Goal: Task Accomplishment & Management: Use online tool/utility

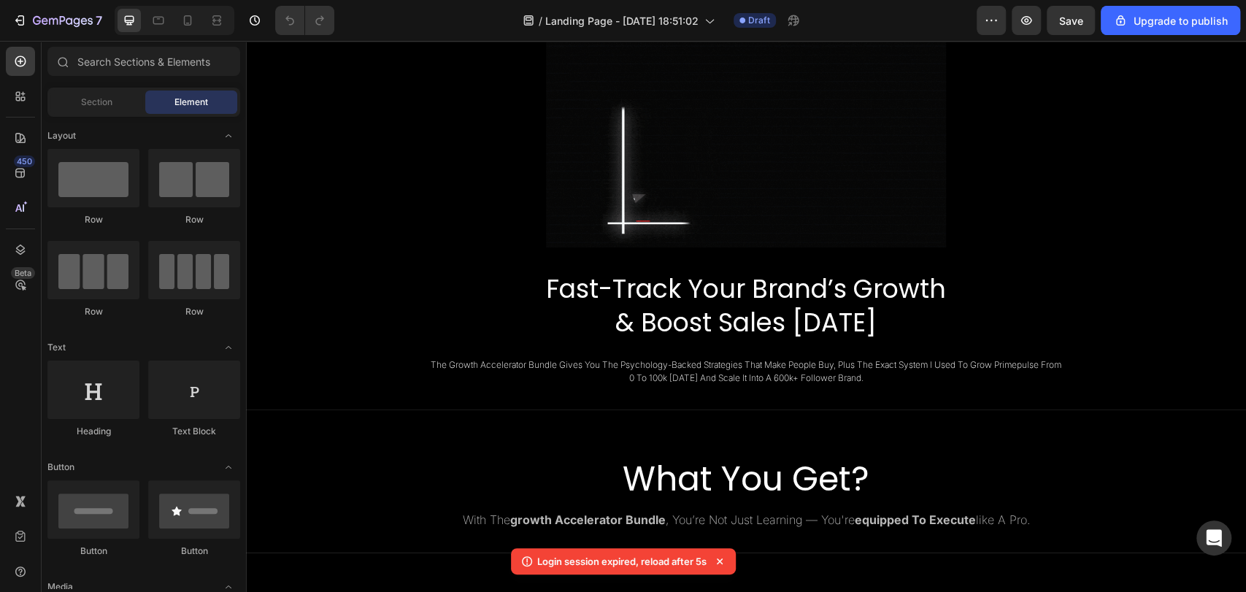
scroll to position [532, 0]
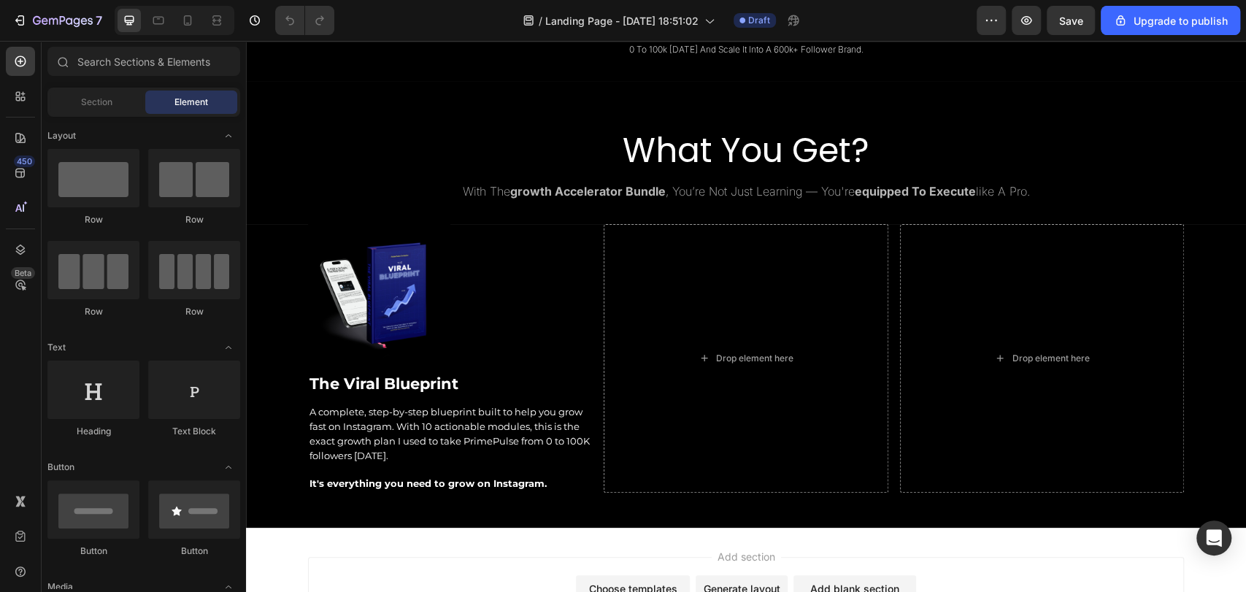
scroll to position [864, 0]
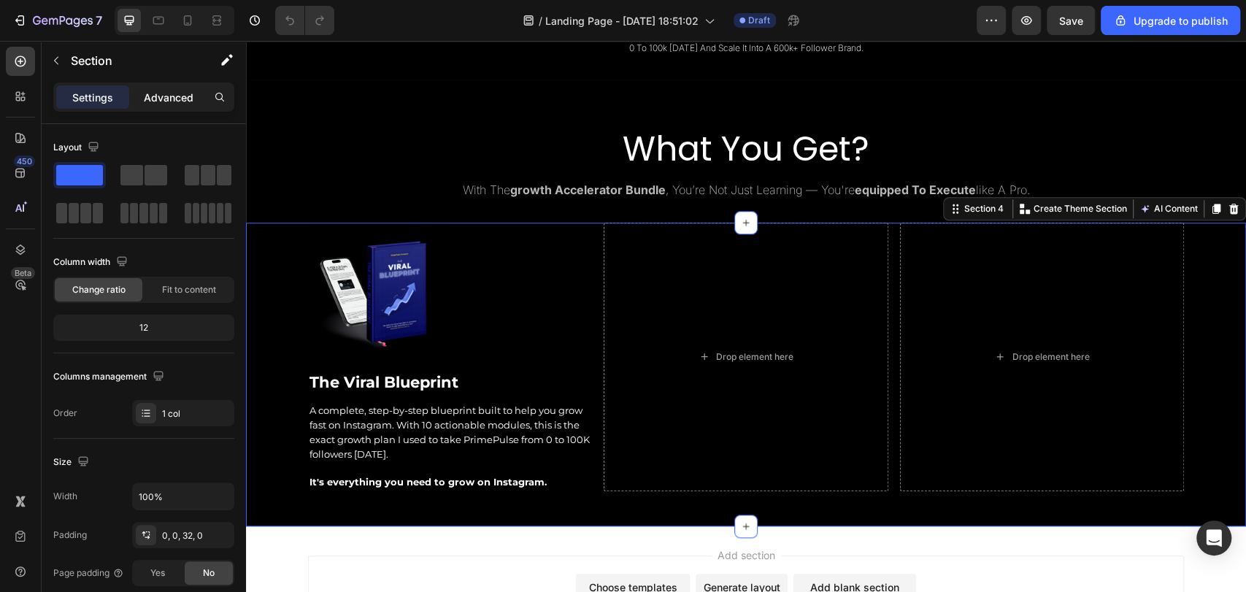
click at [191, 91] on p "Advanced" at bounding box center [169, 97] width 50 height 15
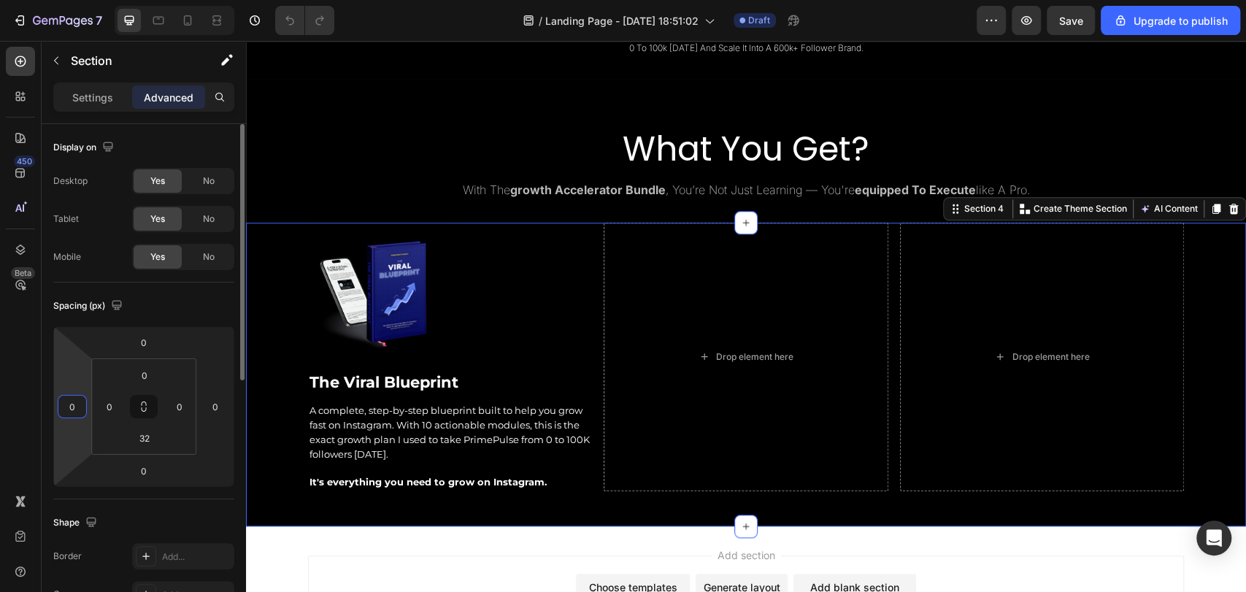
click at [79, 402] on input "0" at bounding box center [72, 407] width 22 height 22
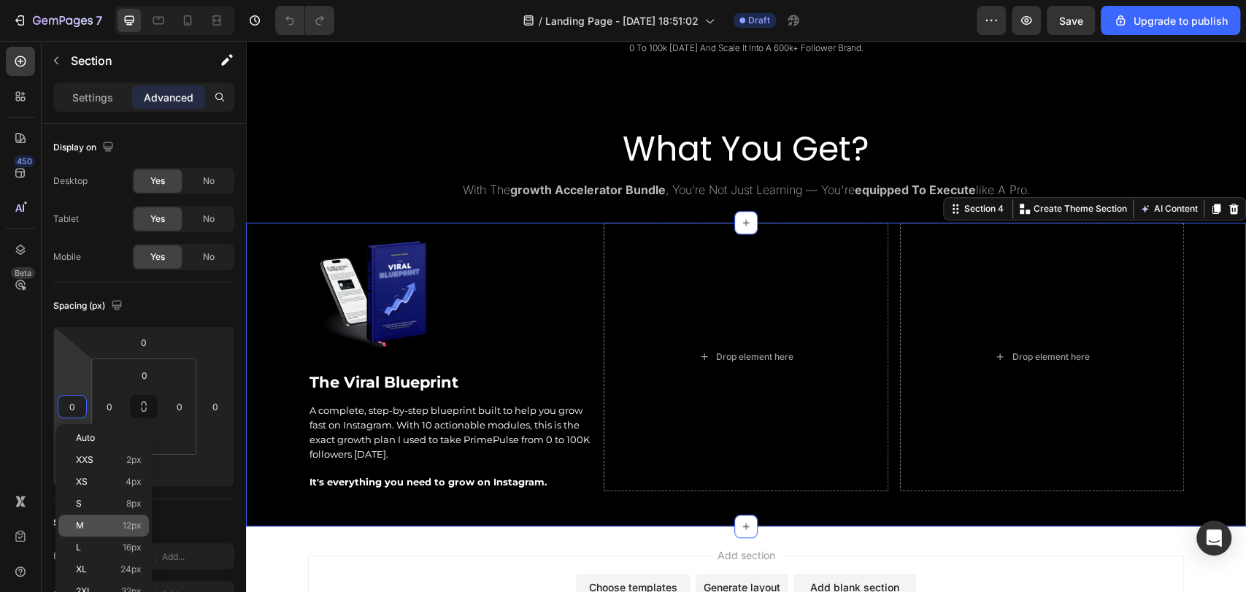
click at [98, 522] on p "M 12px" at bounding box center [109, 526] width 66 height 10
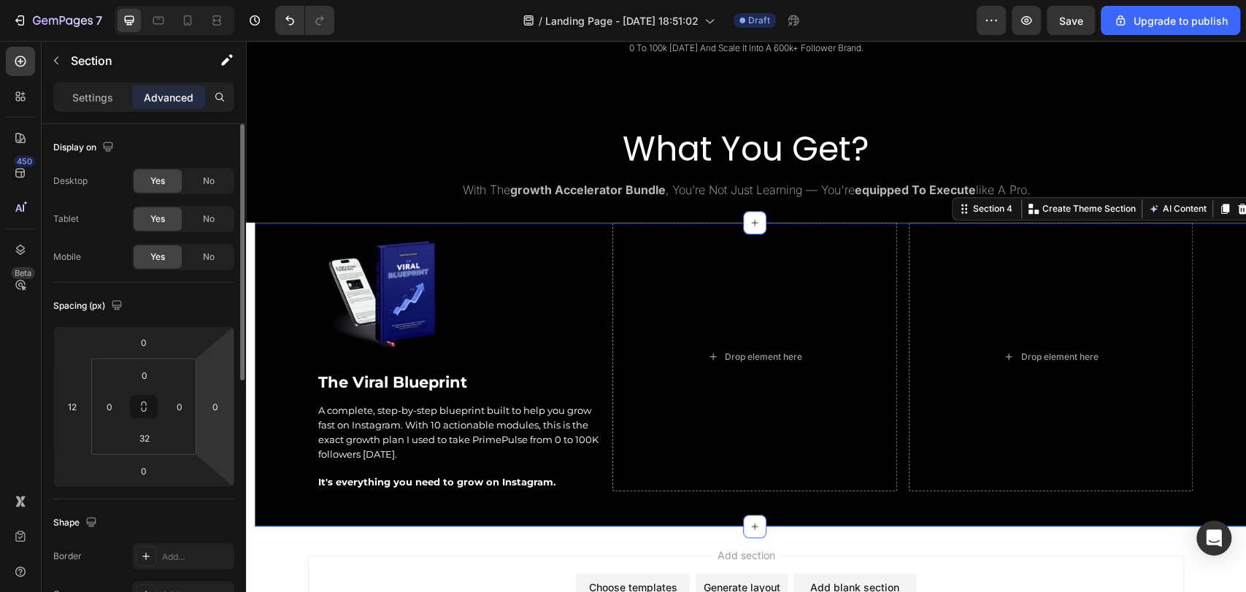
type input "0"
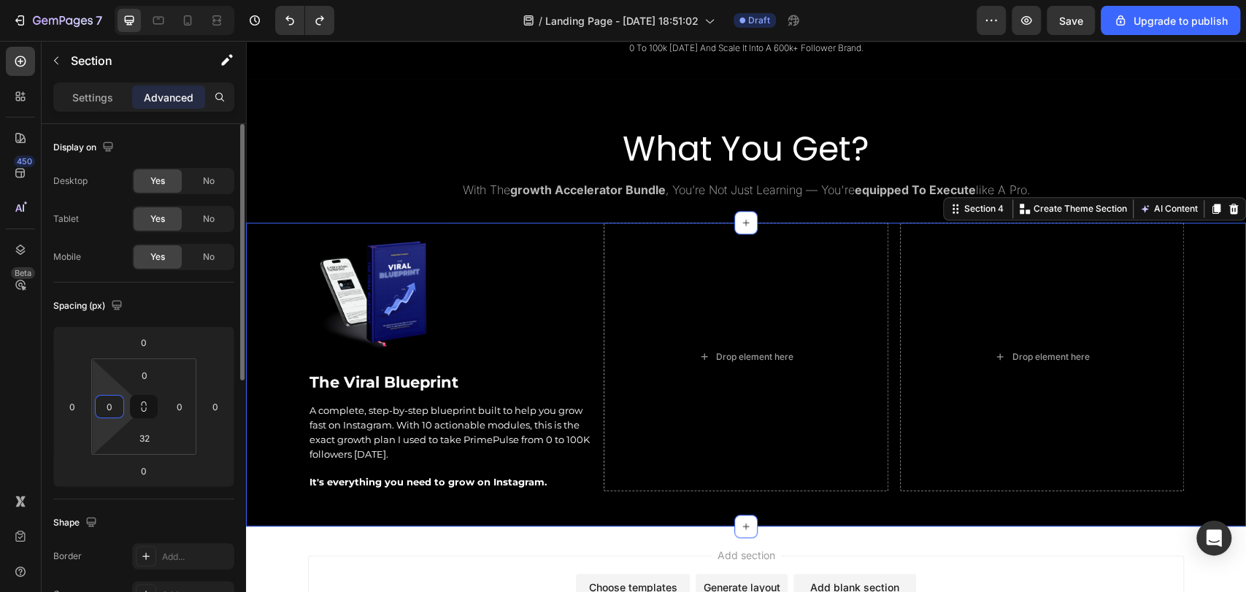
click at [110, 405] on input "0" at bounding box center [110, 407] width 22 height 22
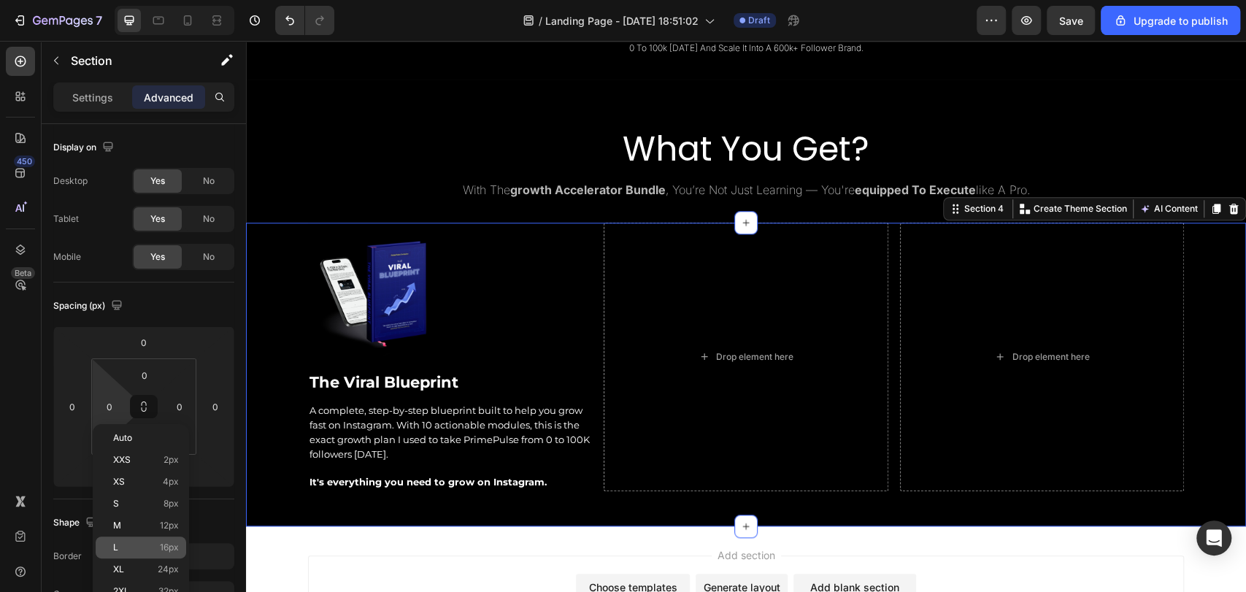
click at [132, 539] on div "L 16px" at bounding box center [141, 548] width 91 height 22
type input "16"
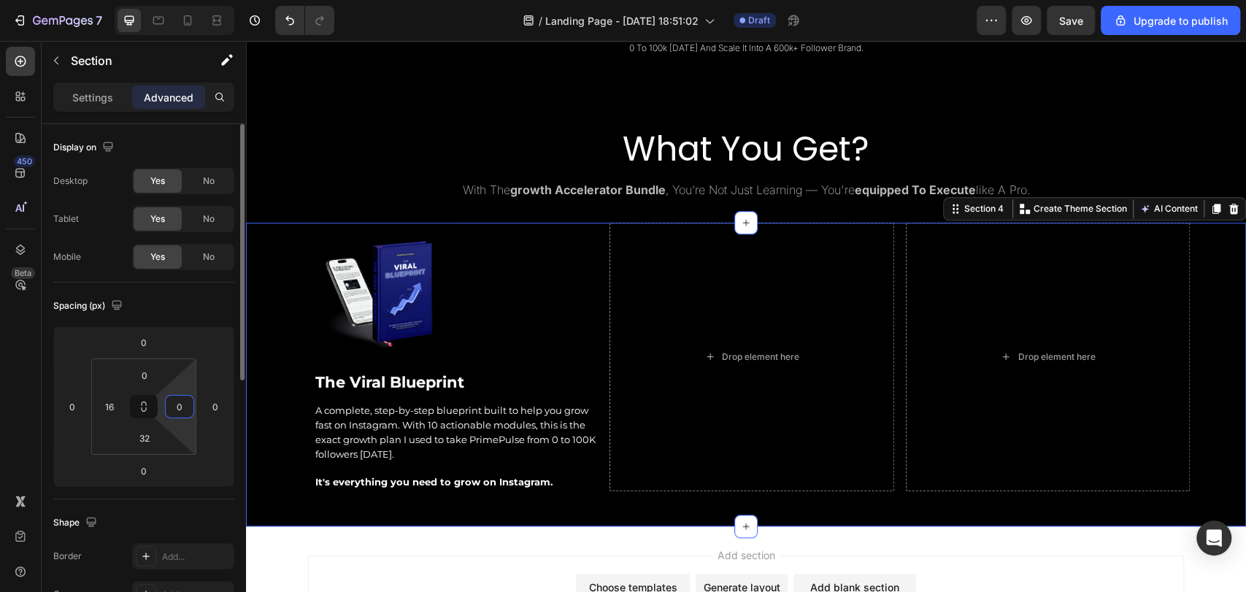
click at [183, 407] on input "0" at bounding box center [180, 407] width 22 height 22
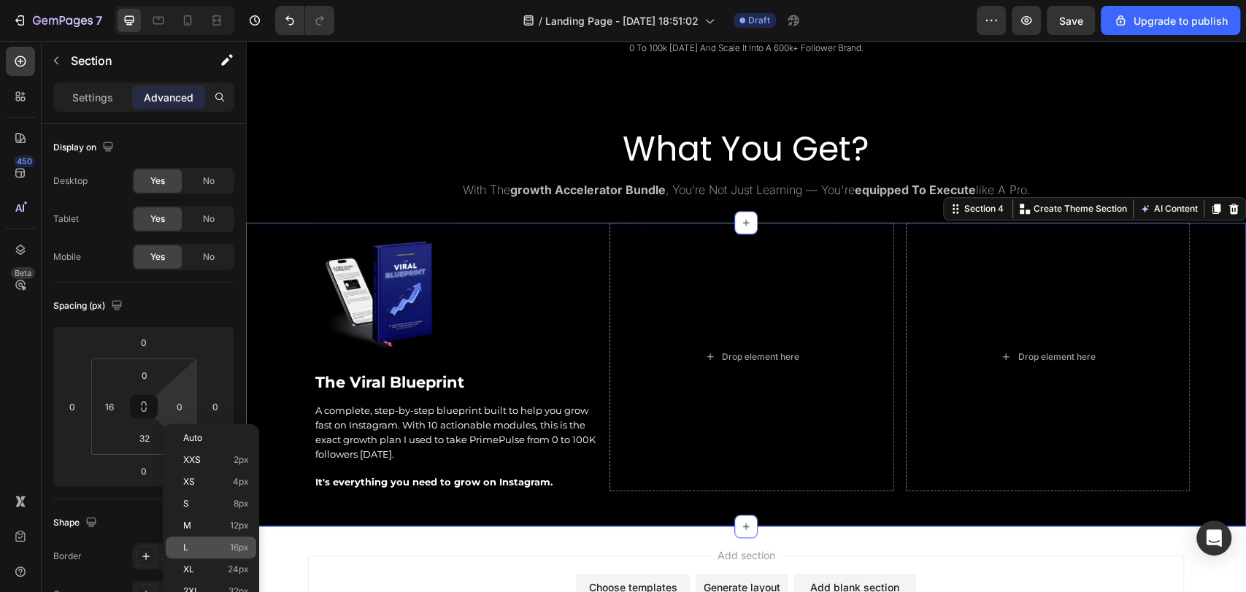
click at [215, 541] on div "L 16px" at bounding box center [211, 548] width 91 height 22
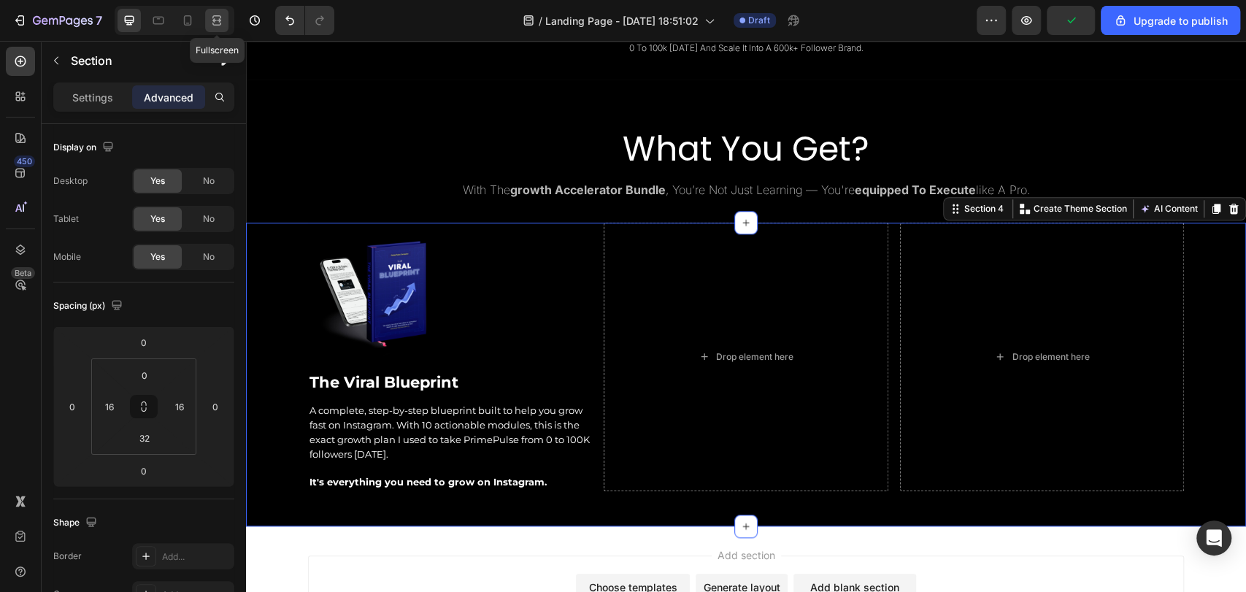
click at [214, 18] on icon at bounding box center [217, 20] width 15 height 15
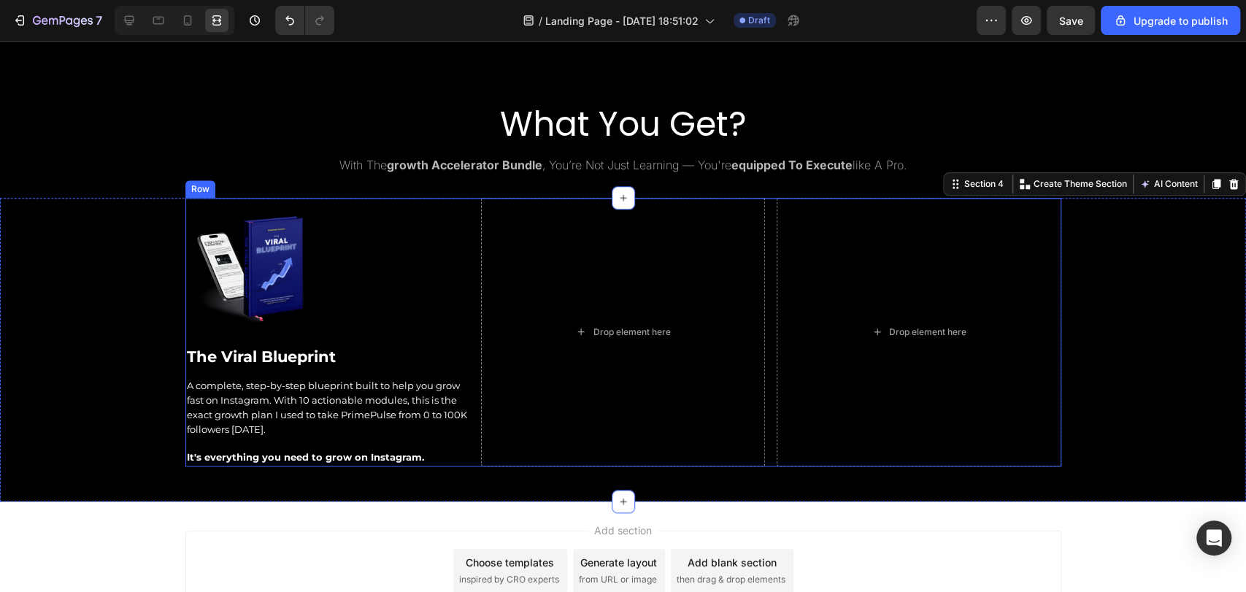
scroll to position [943, 0]
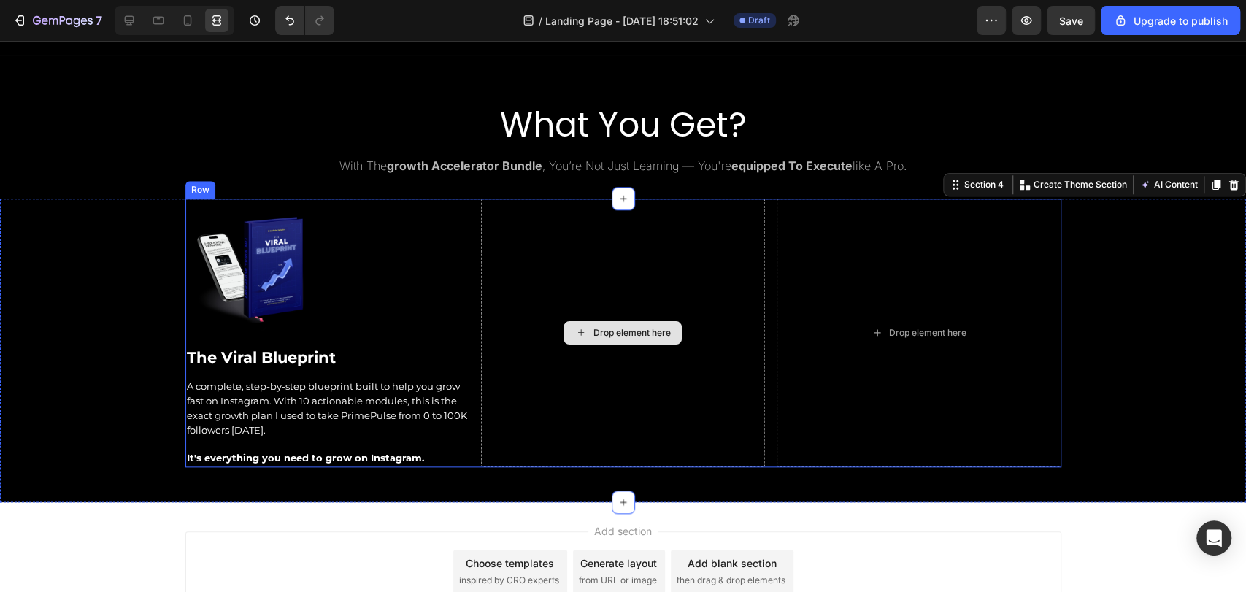
type input "0"
type input "16"
type input "0"
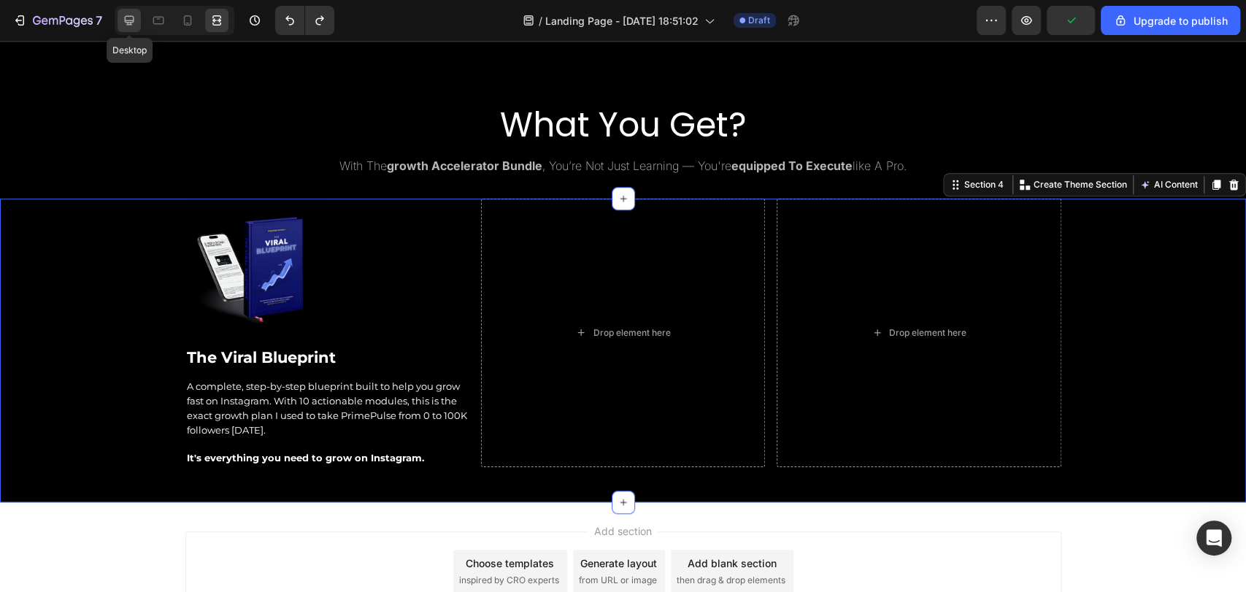
click at [137, 29] on div at bounding box center [129, 20] width 23 height 23
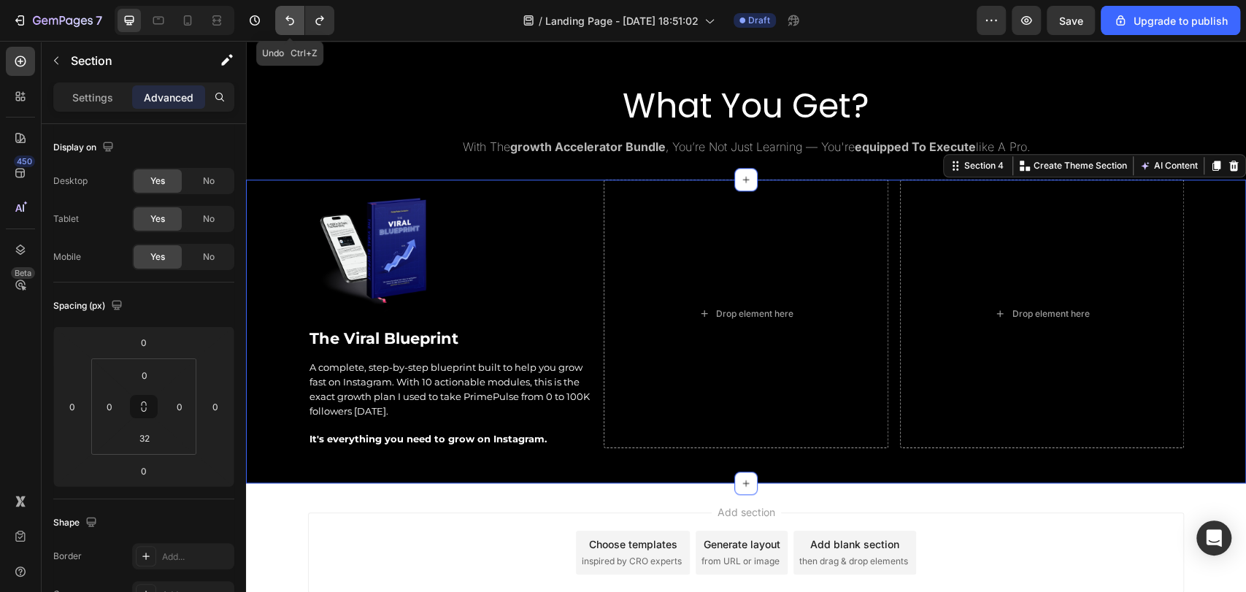
click at [285, 19] on icon "Undo/Redo" at bounding box center [290, 20] width 15 height 15
click at [320, 19] on icon "Undo/Redo" at bounding box center [319, 20] width 8 height 9
click at [293, 19] on icon "Undo/Redo" at bounding box center [289, 20] width 9 height 9
type input "0"
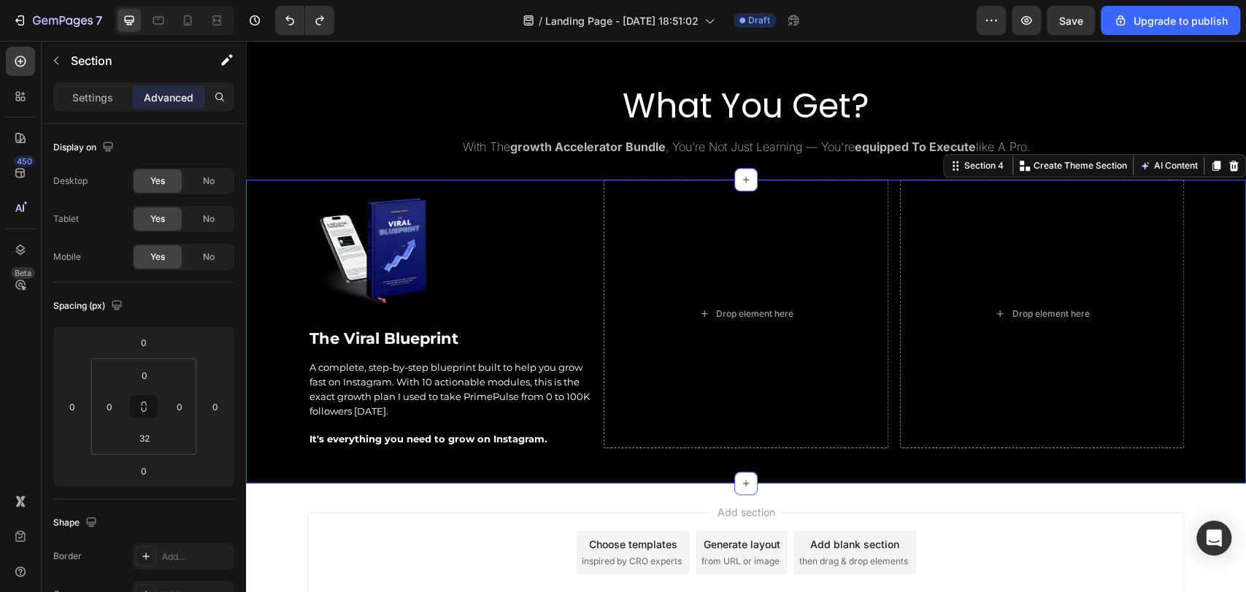
click at [229, 18] on div at bounding box center [175, 20] width 120 height 29
click at [226, 18] on div at bounding box center [216, 20] width 23 height 23
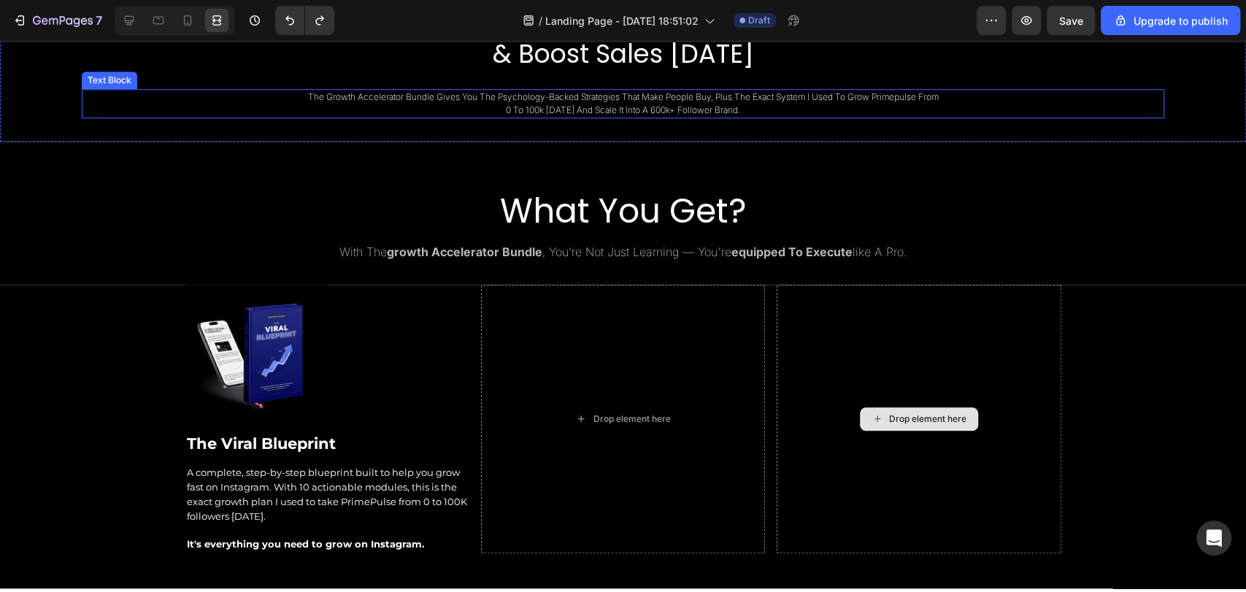
scroll to position [959, 0]
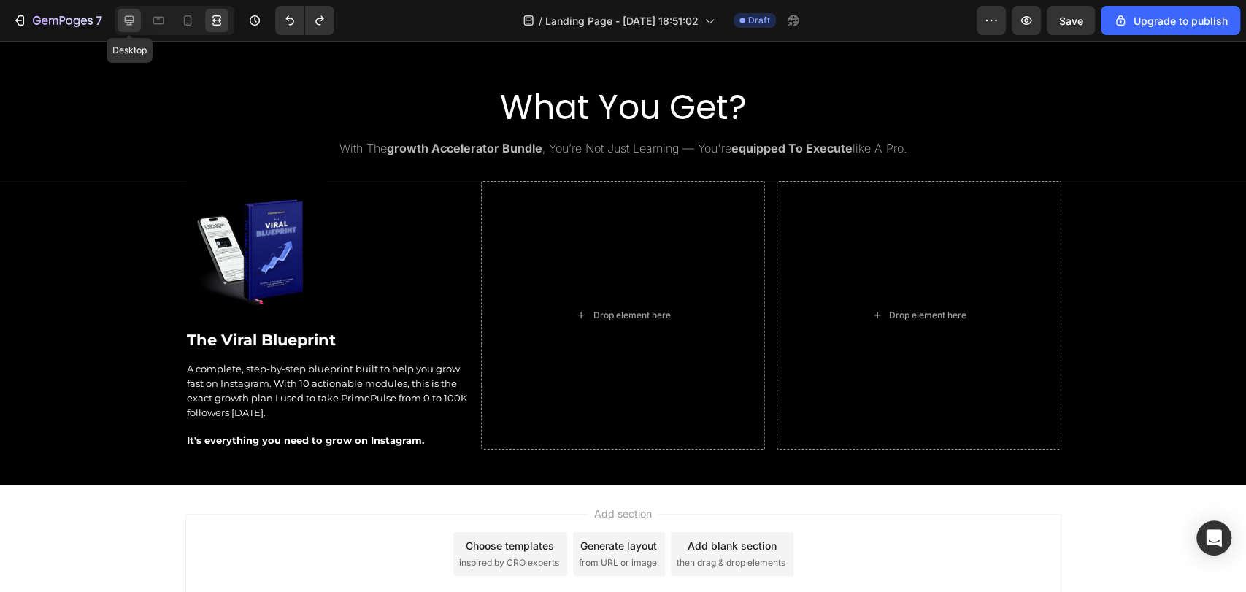
click at [123, 21] on icon at bounding box center [129, 20] width 15 height 15
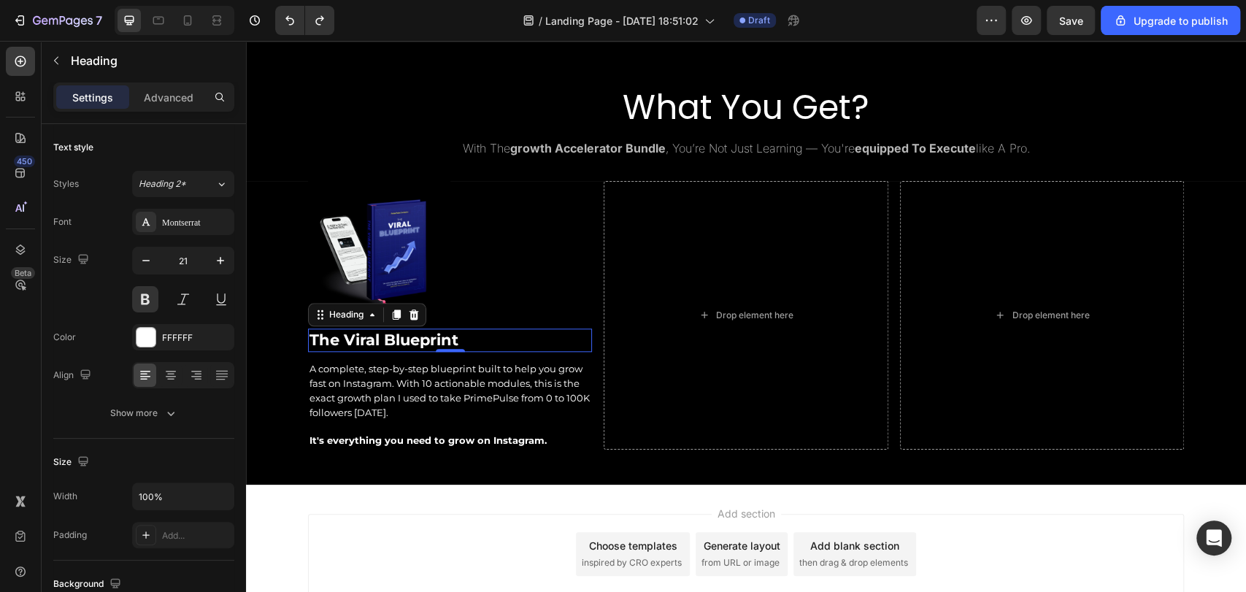
click at [396, 344] on h2 "The Viral Blueprint" at bounding box center [450, 340] width 284 height 23
click at [396, 344] on p "The Viral Blueprint" at bounding box center [450, 340] width 281 height 20
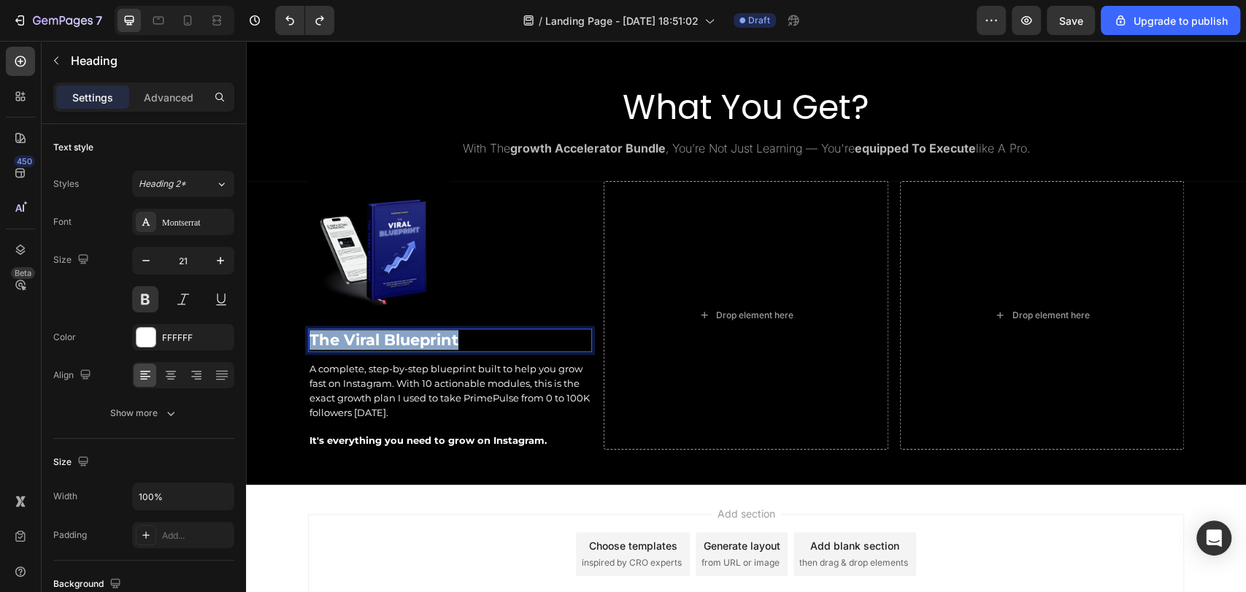
click at [396, 344] on p "The Viral Blueprint" at bounding box center [450, 340] width 281 height 20
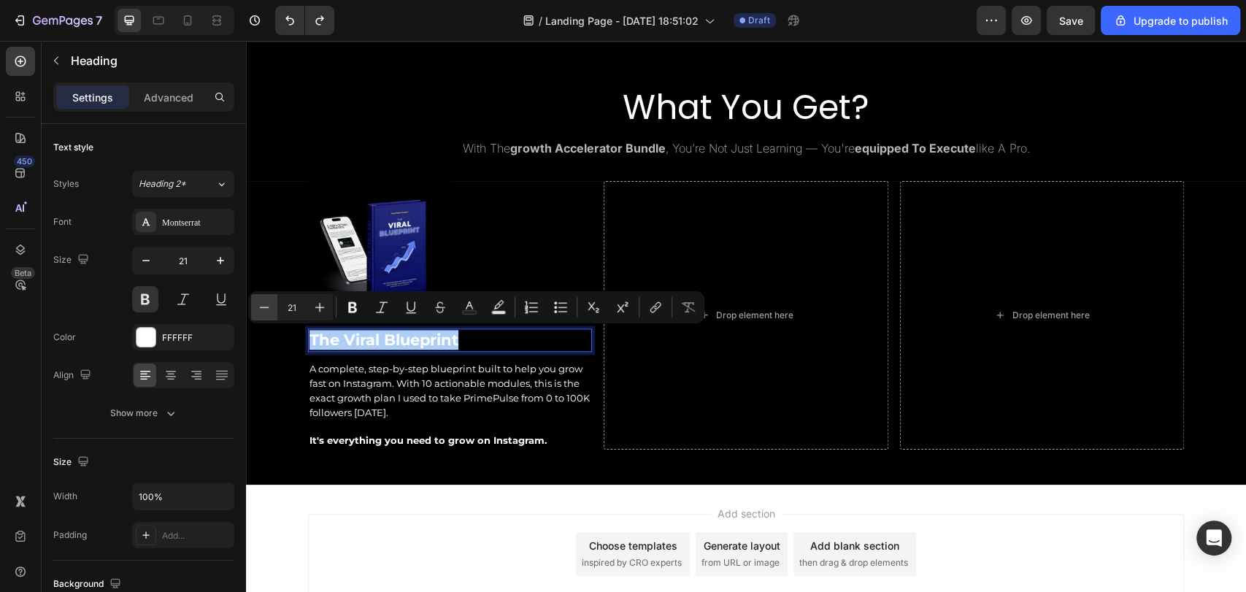
click at [258, 304] on icon "Editor contextual toolbar" at bounding box center [264, 307] width 15 height 15
type input "20"
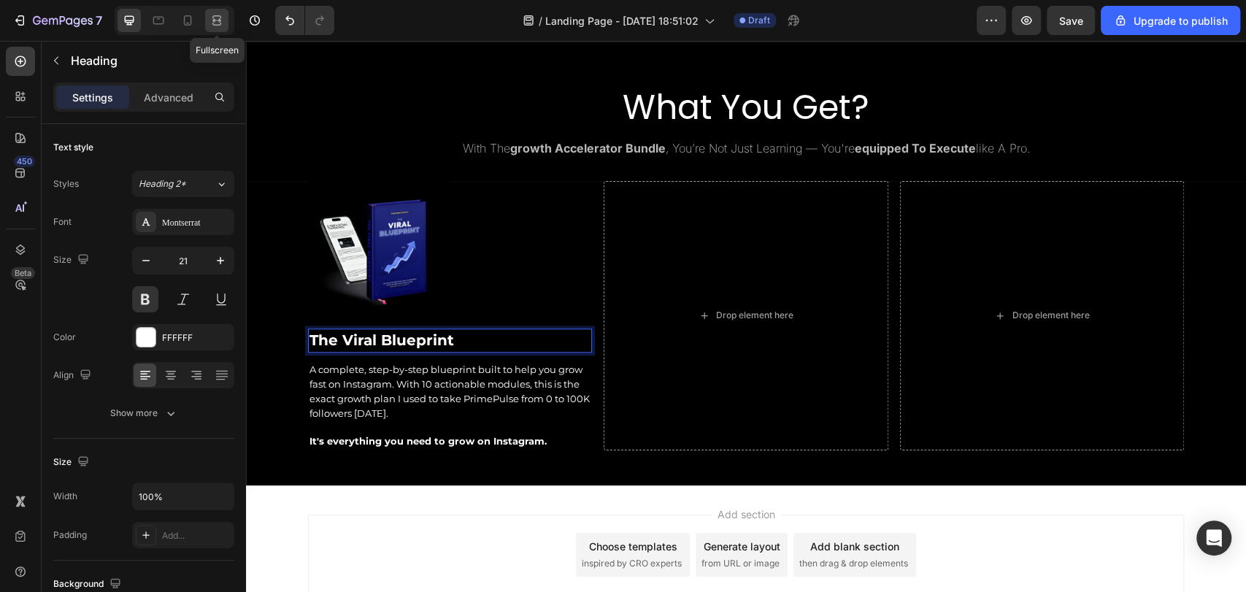
click at [218, 29] on div at bounding box center [216, 20] width 23 height 23
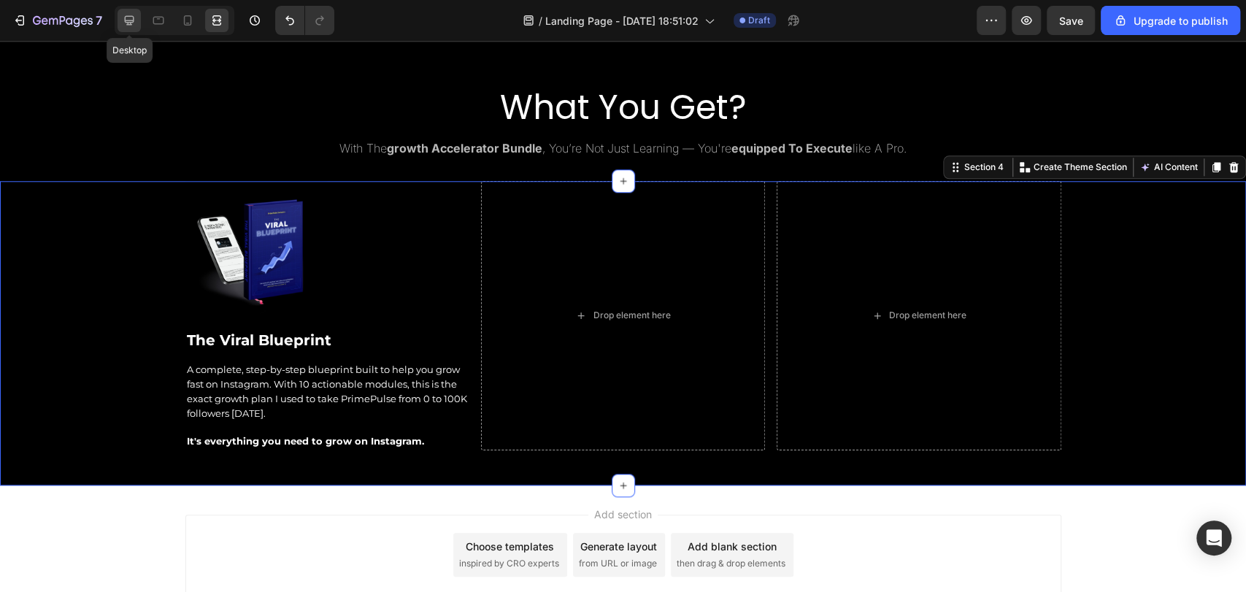
click at [134, 13] on icon at bounding box center [129, 20] width 15 height 15
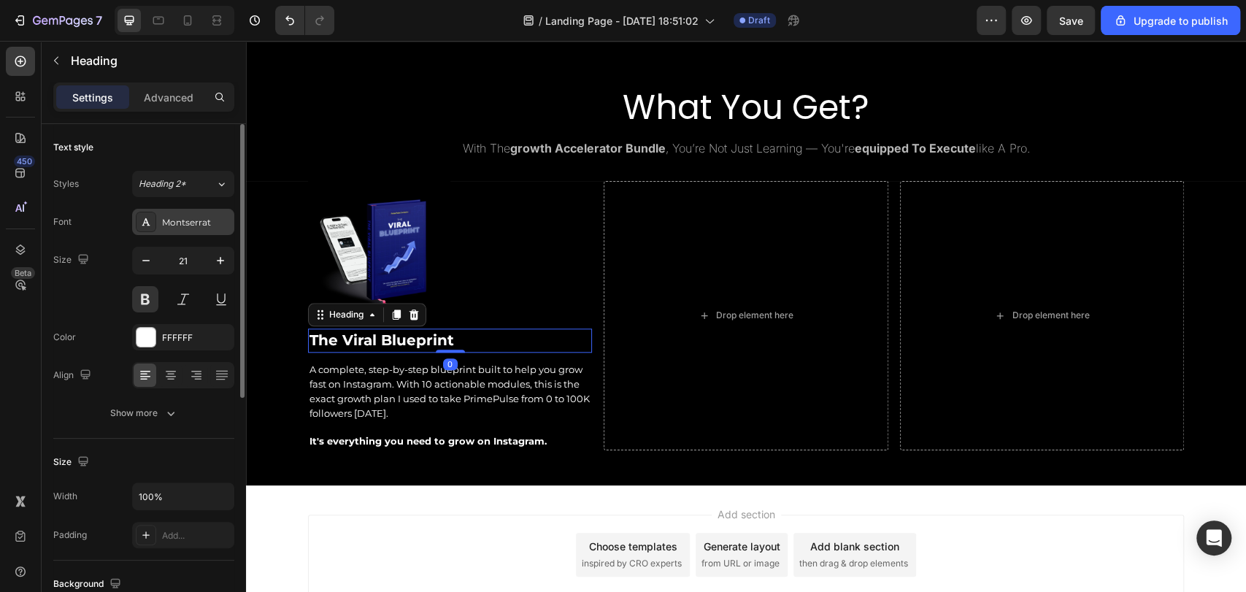
click at [187, 218] on div "Montserrat" at bounding box center [196, 222] width 69 height 13
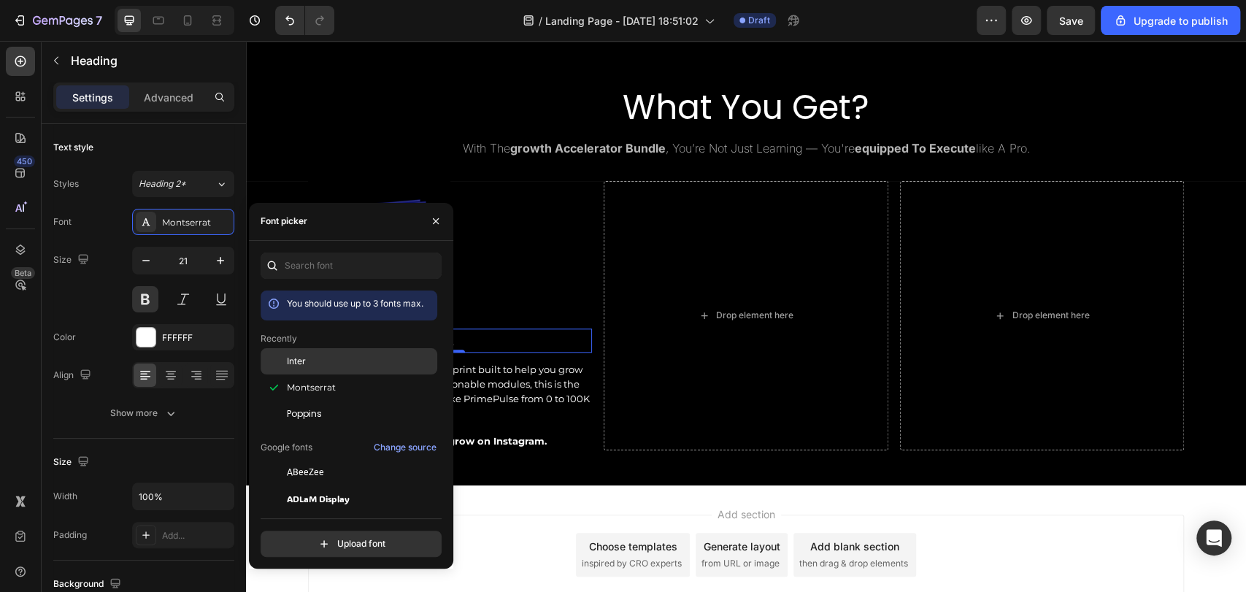
click at [337, 365] on div "Inter" at bounding box center [360, 361] width 147 height 13
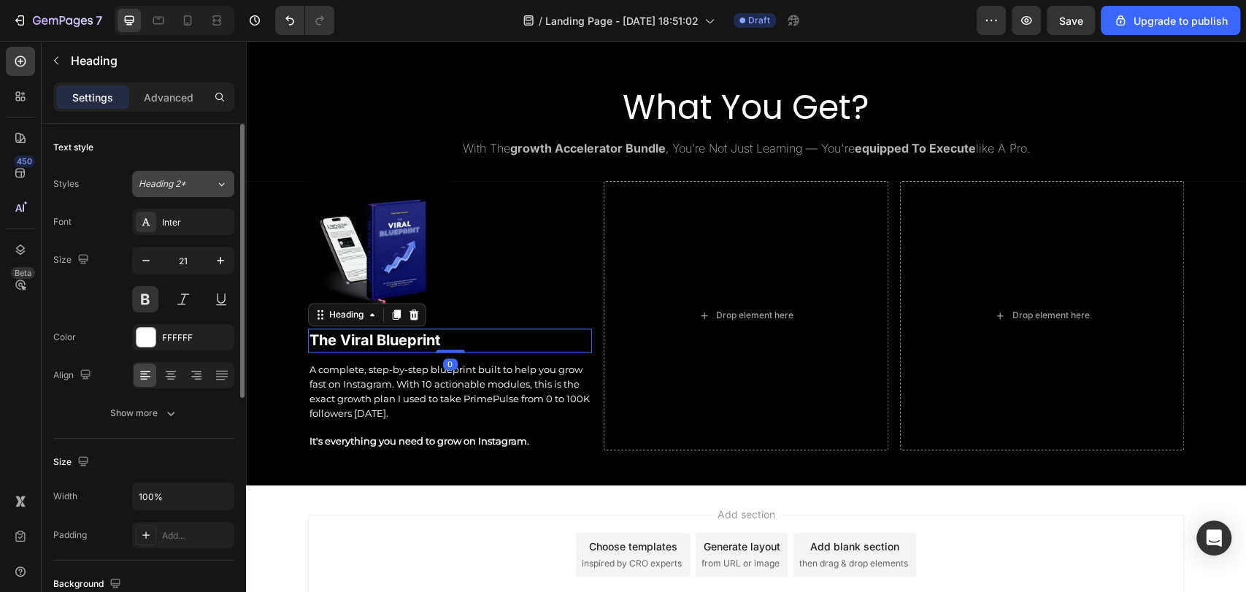
click at [164, 182] on span "Heading 2*" at bounding box center [162, 183] width 47 height 13
click at [169, 151] on div "Text style" at bounding box center [143, 147] width 181 height 23
click at [197, 218] on div "Inter" at bounding box center [196, 222] width 69 height 13
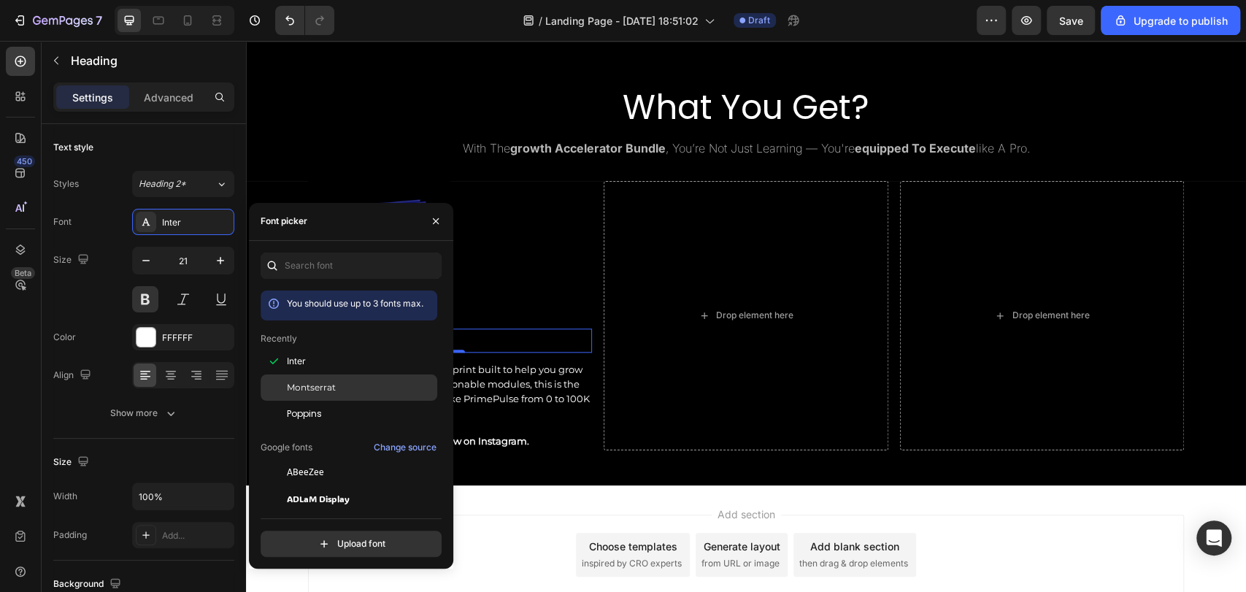
click at [338, 391] on div "Montserrat" at bounding box center [360, 387] width 147 height 13
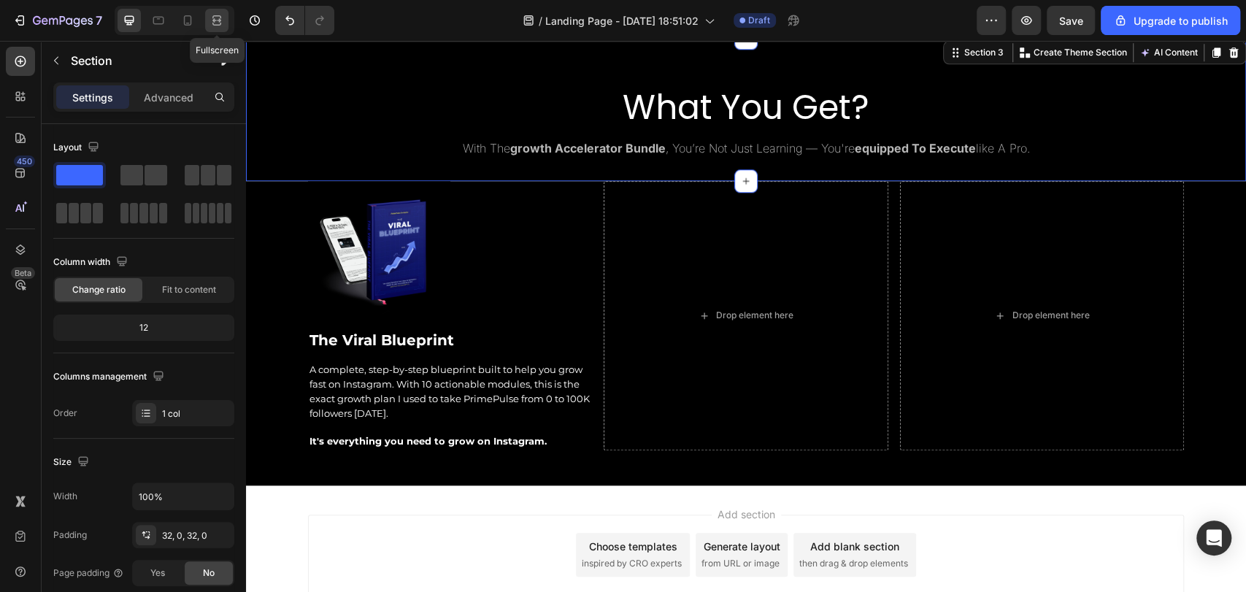
click at [226, 18] on div at bounding box center [216, 20] width 23 height 23
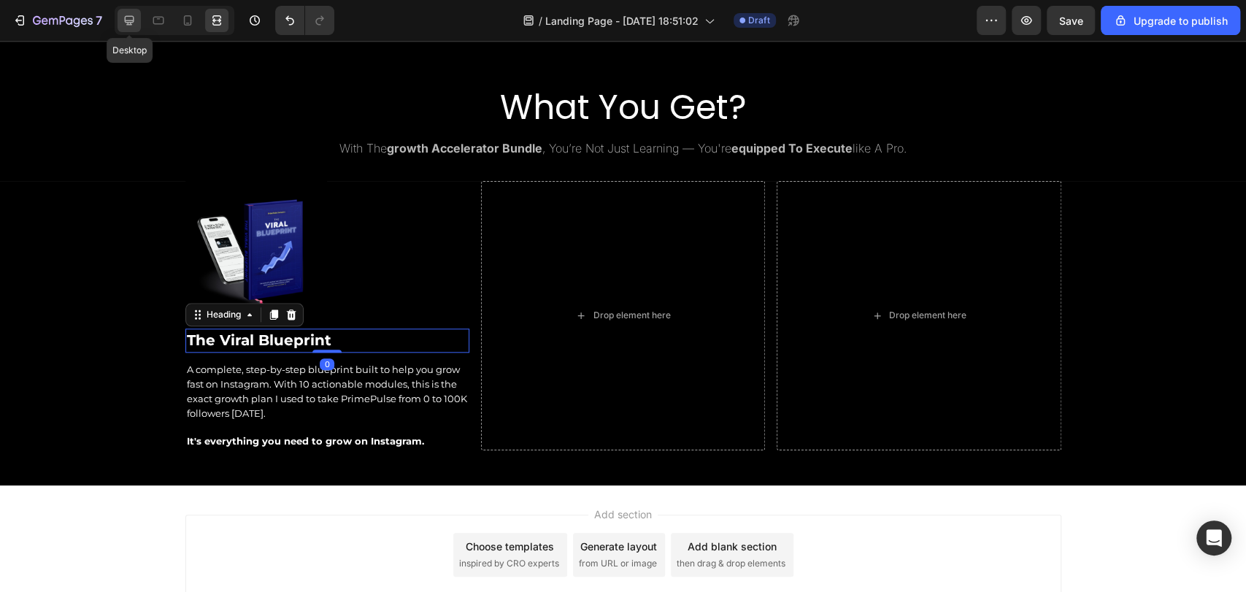
click at [126, 28] on div at bounding box center [129, 20] width 23 height 23
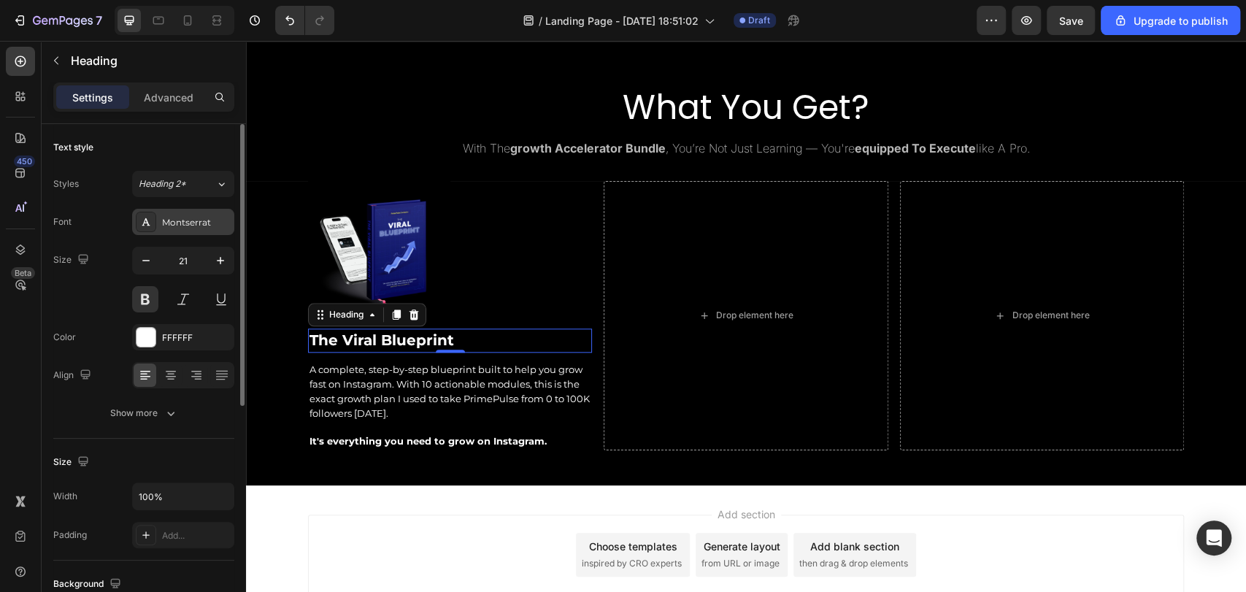
click at [179, 229] on div "Montserrat" at bounding box center [183, 222] width 102 height 26
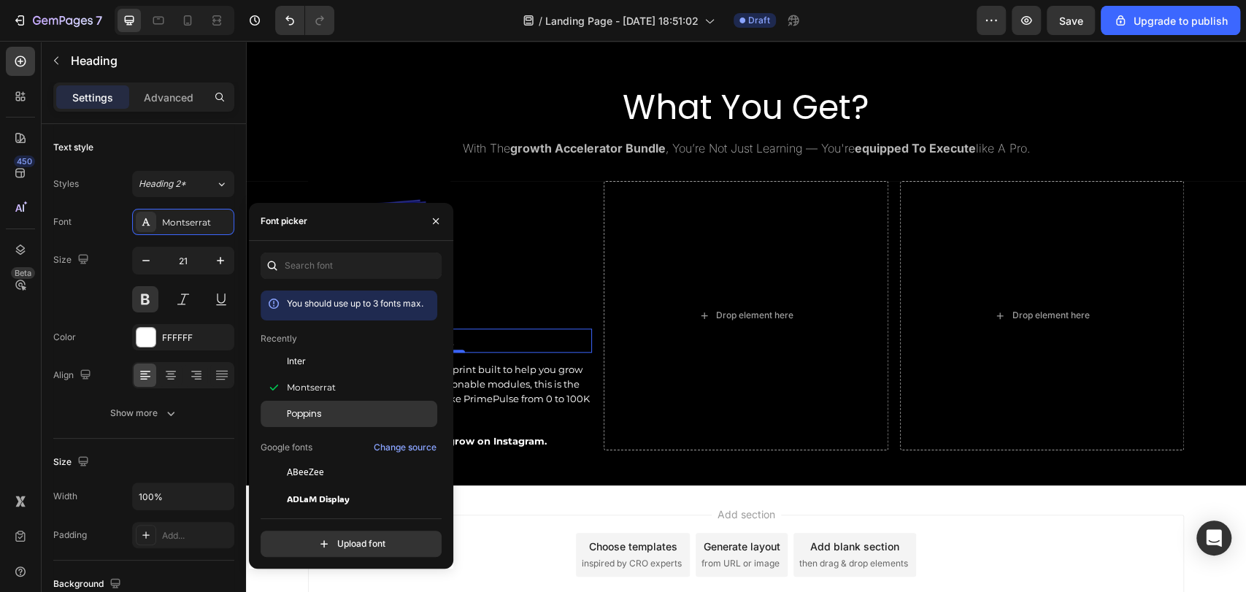
click at [337, 413] on div "Poppins" at bounding box center [360, 413] width 147 height 13
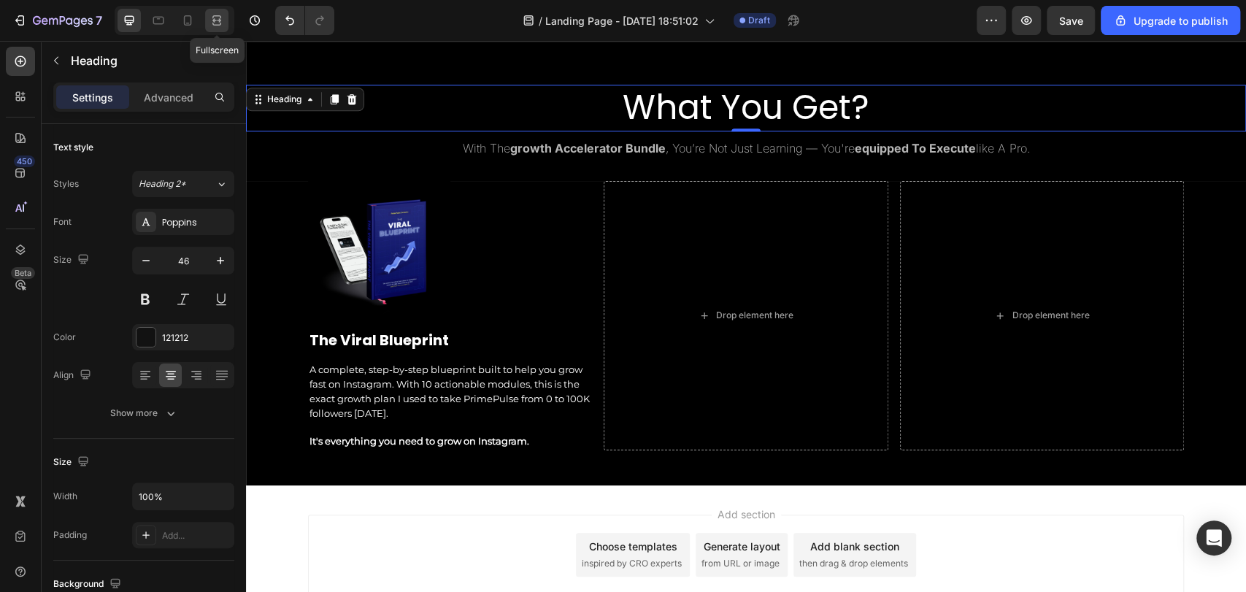
click at [213, 18] on icon at bounding box center [217, 20] width 15 height 15
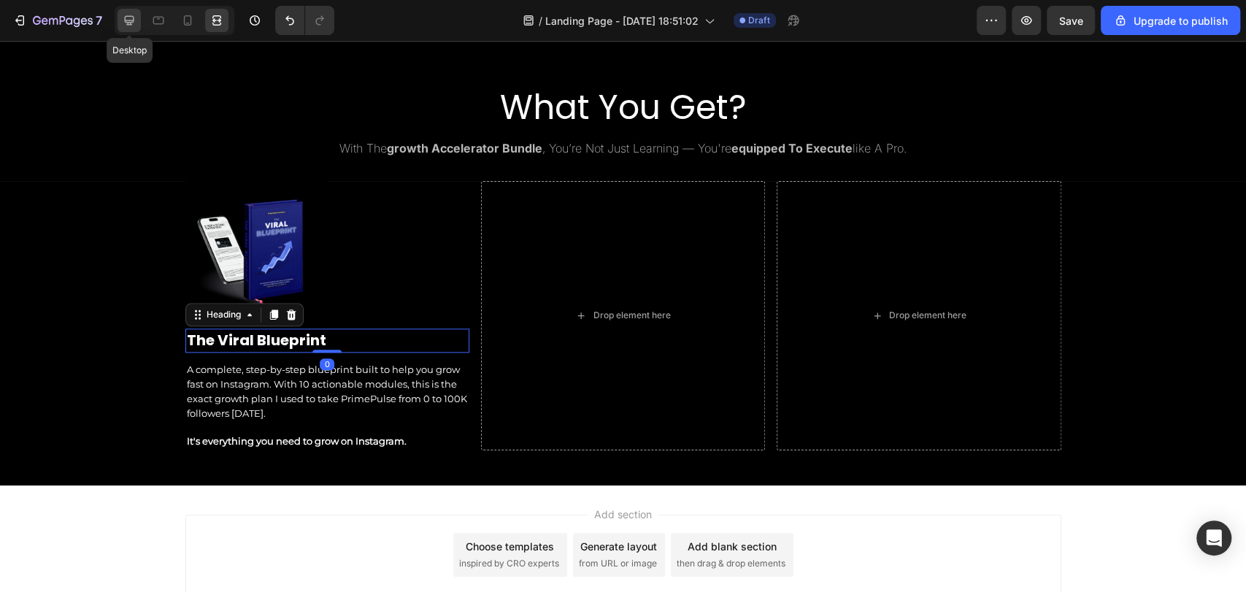
click at [128, 18] on icon at bounding box center [129, 20] width 15 height 15
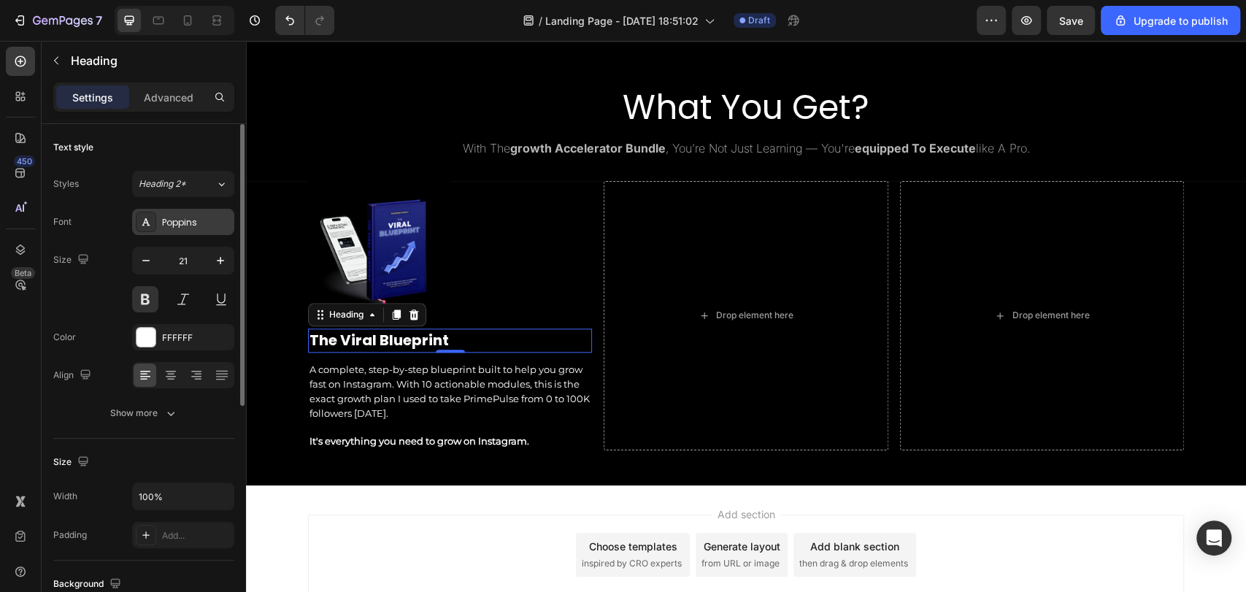
click at [190, 209] on div "Poppins" at bounding box center [183, 222] width 102 height 26
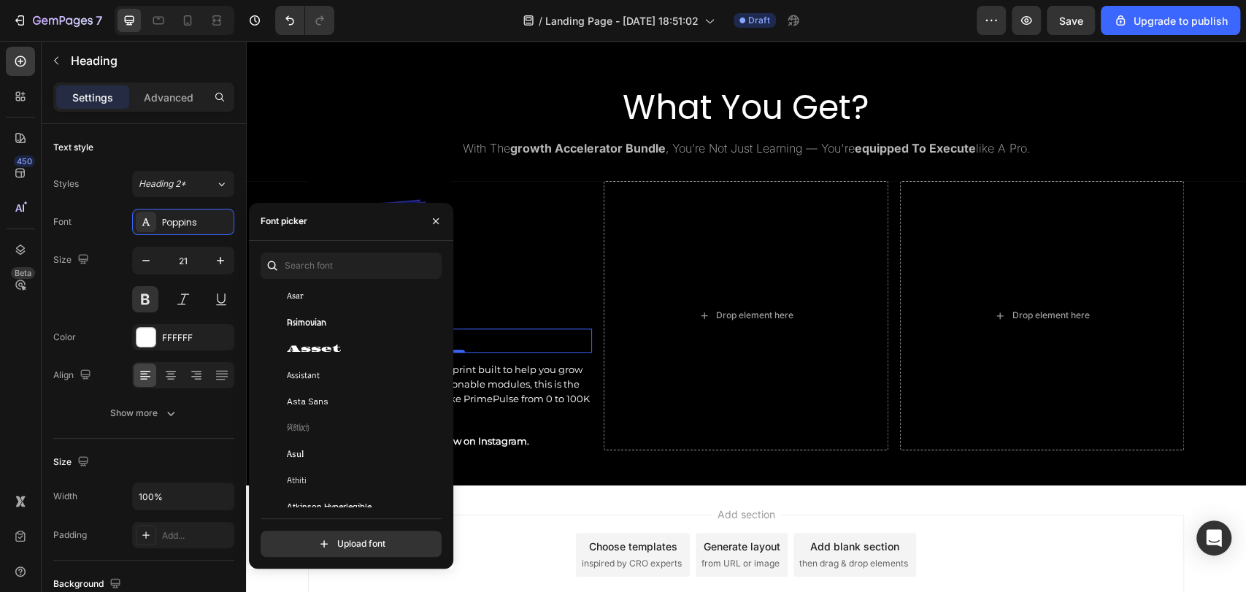
scroll to position [3296, 0]
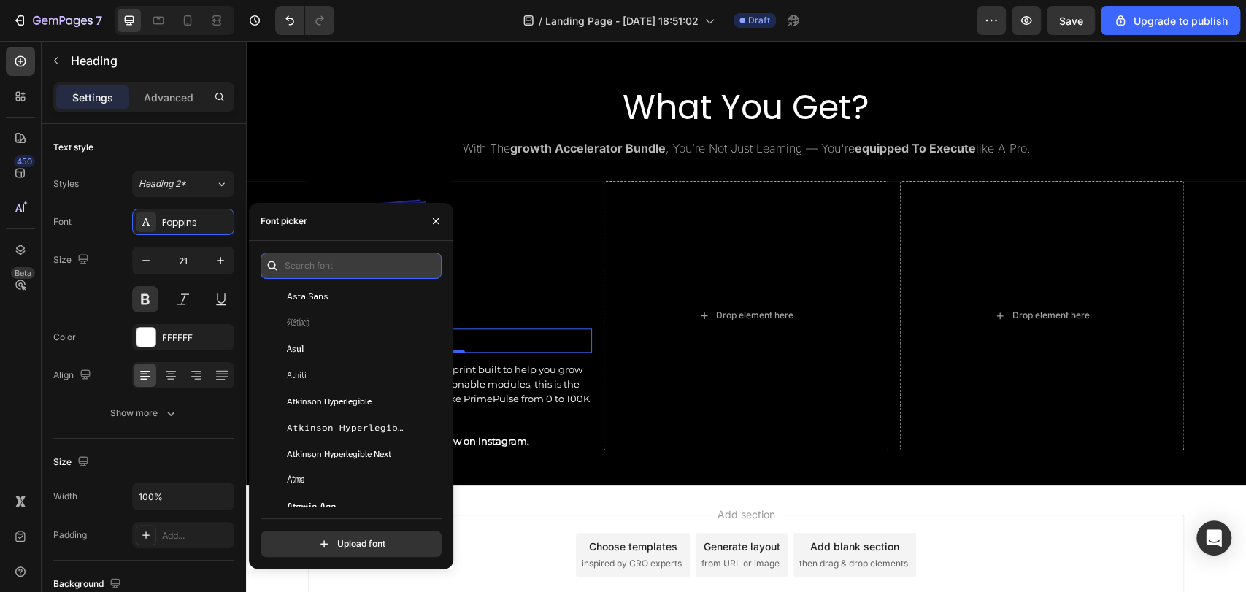
click at [350, 258] on input "text" at bounding box center [351, 266] width 181 height 26
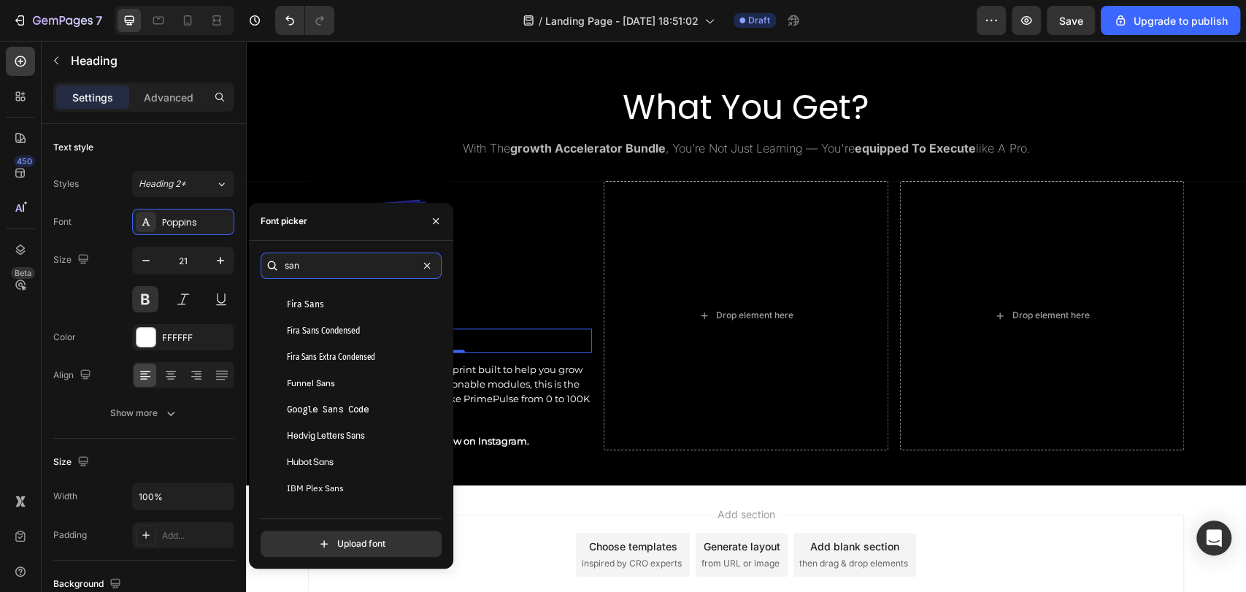
scroll to position [0, 0]
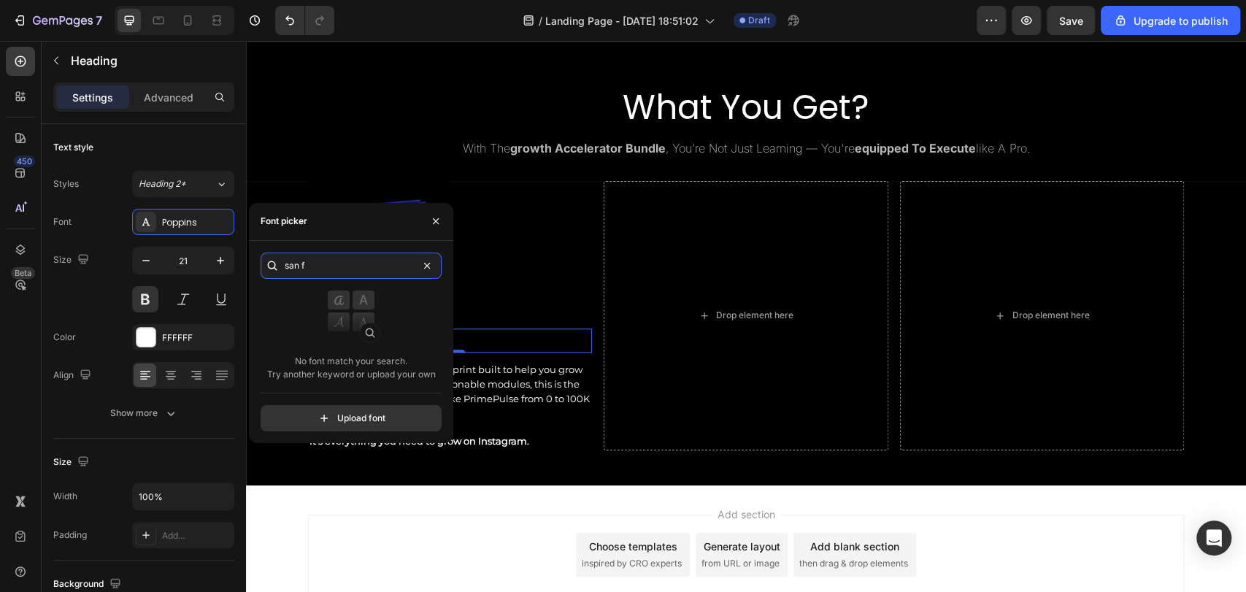
type input "san f"
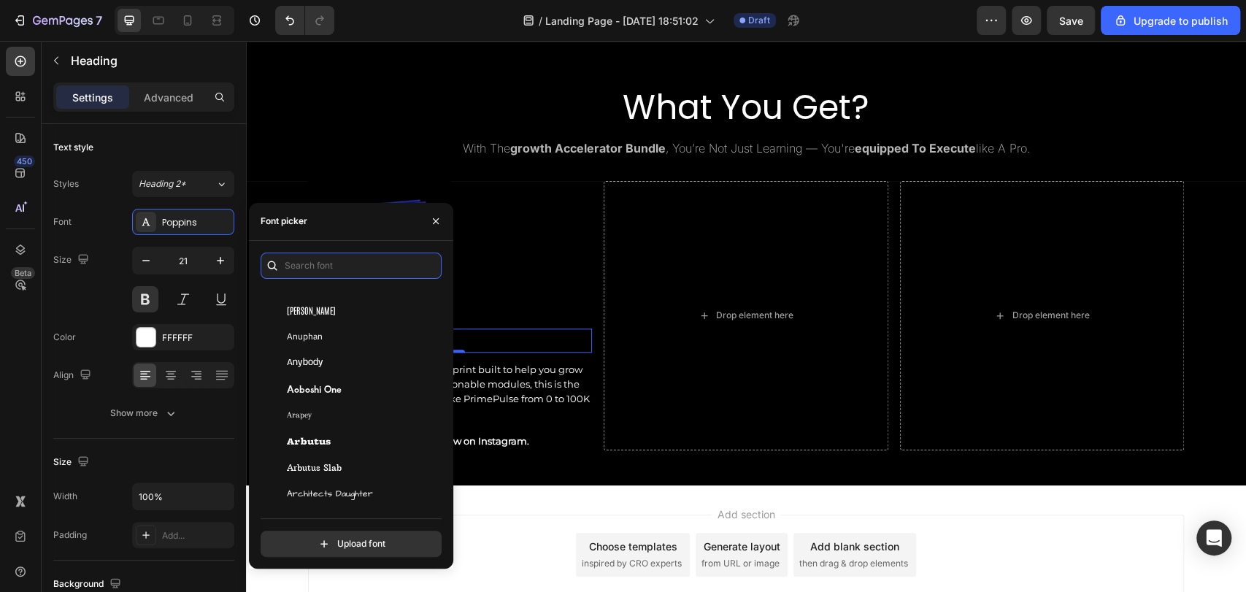
scroll to position [2520, 0]
click at [326, 372] on div "Anybody" at bounding box center [349, 363] width 177 height 26
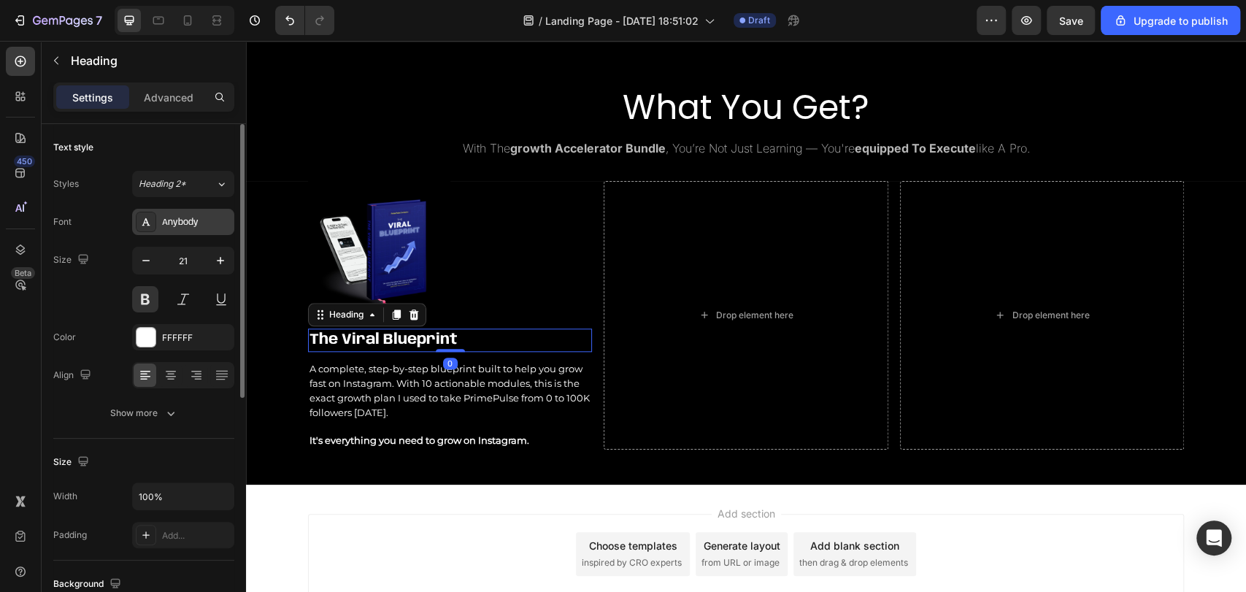
click at [194, 219] on div "Anybody" at bounding box center [196, 222] width 69 height 13
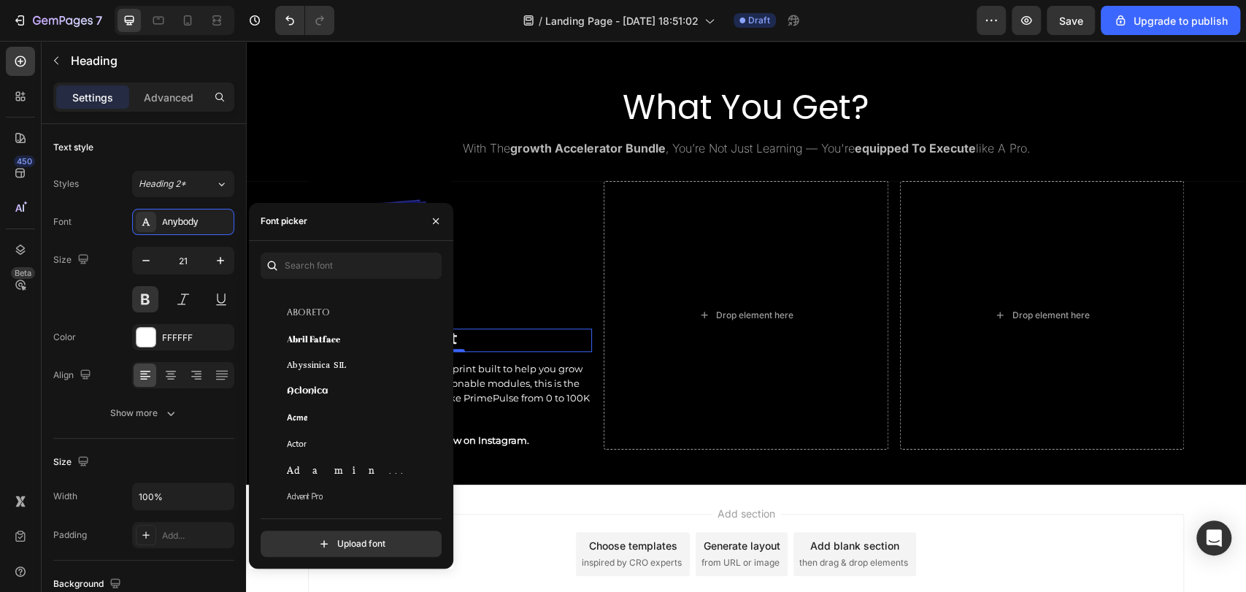
scroll to position [184, 0]
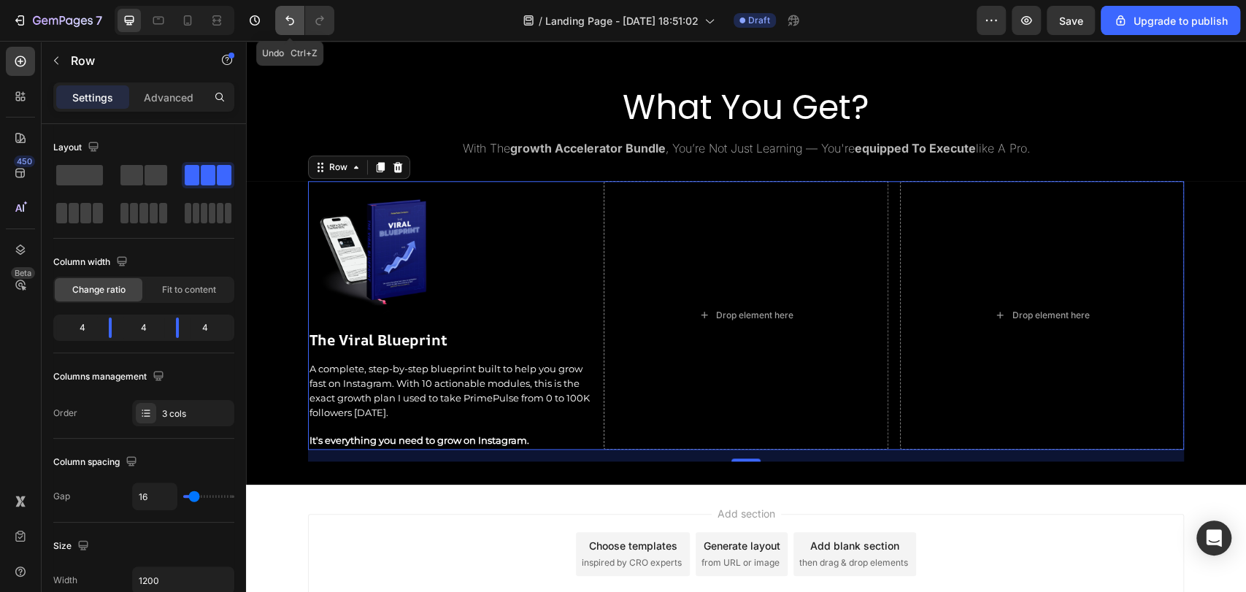
click at [289, 31] on button "Undo/Redo" at bounding box center [289, 20] width 29 height 29
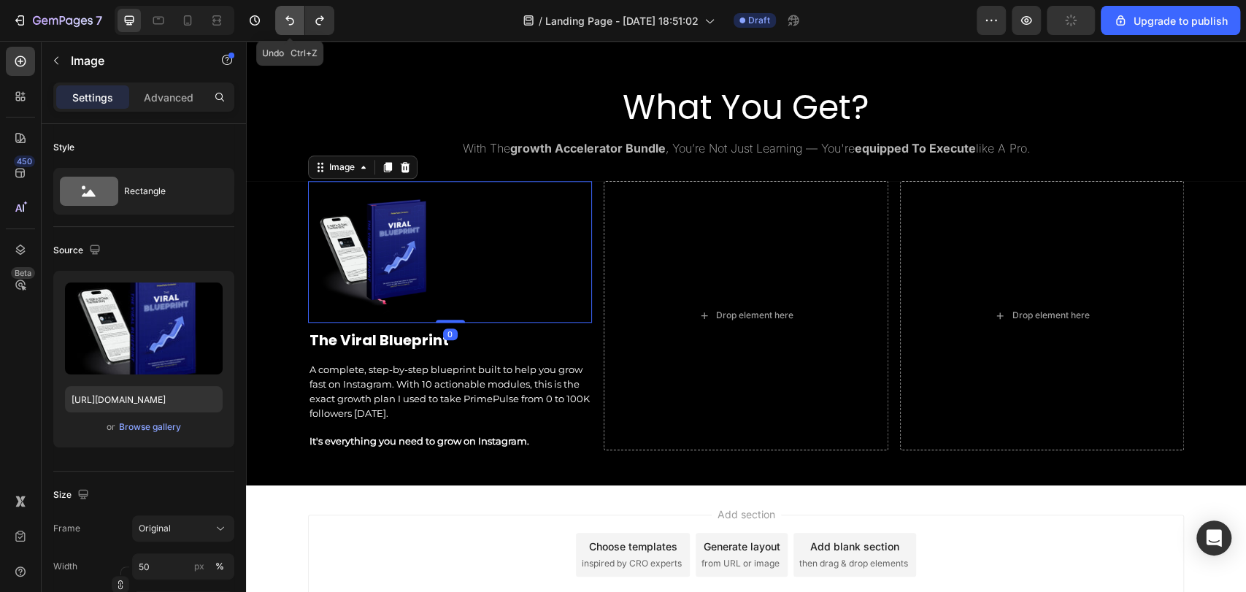
click at [283, 15] on icon "Undo/Redo" at bounding box center [290, 20] width 15 height 15
click at [321, 23] on icon "Undo/Redo" at bounding box center [319, 20] width 15 height 15
click at [298, 21] on button "Undo/Redo" at bounding box center [289, 20] width 29 height 29
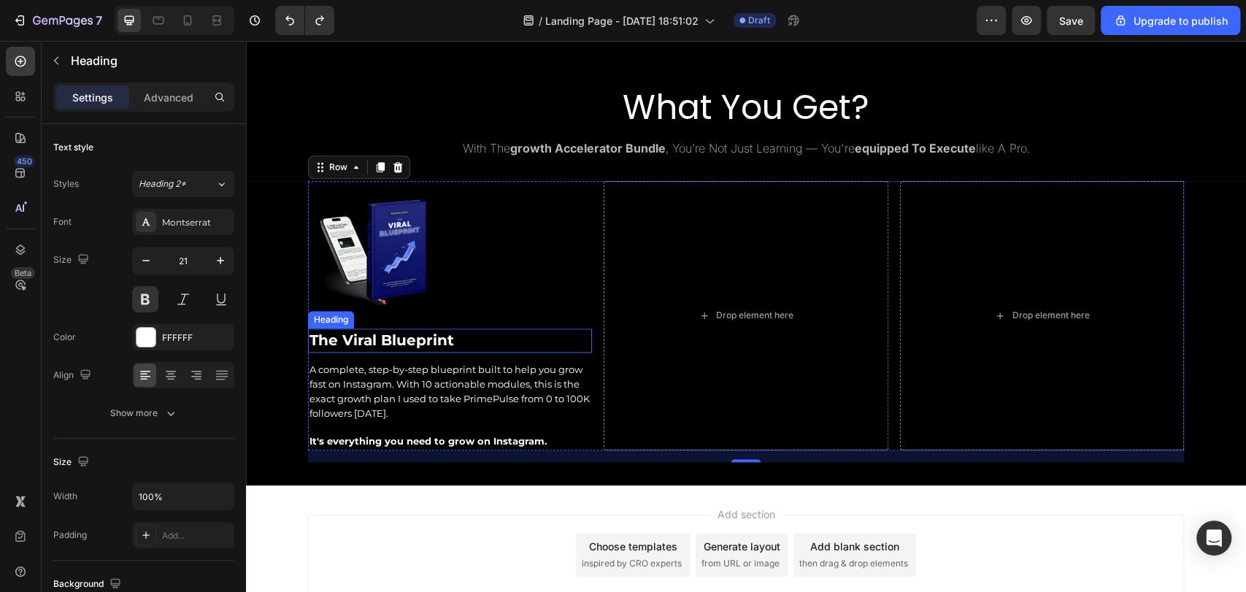
click at [402, 342] on span "The Viral Blueprint" at bounding box center [382, 340] width 145 height 18
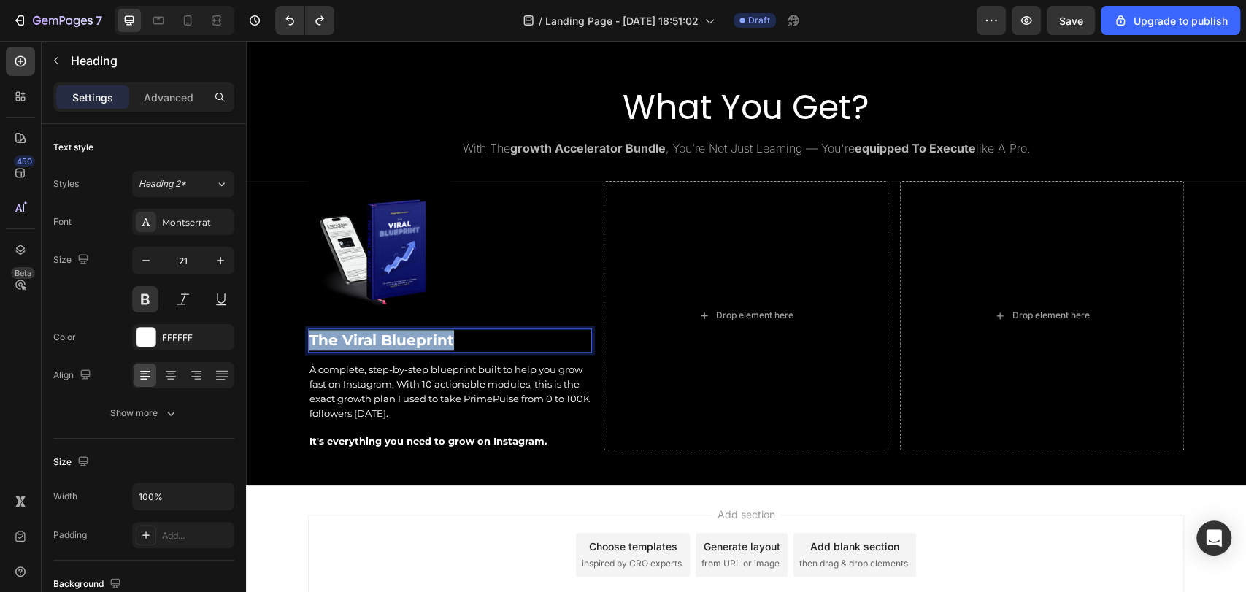
click at [402, 342] on span "The Viral Blueprint" at bounding box center [382, 340] width 145 height 18
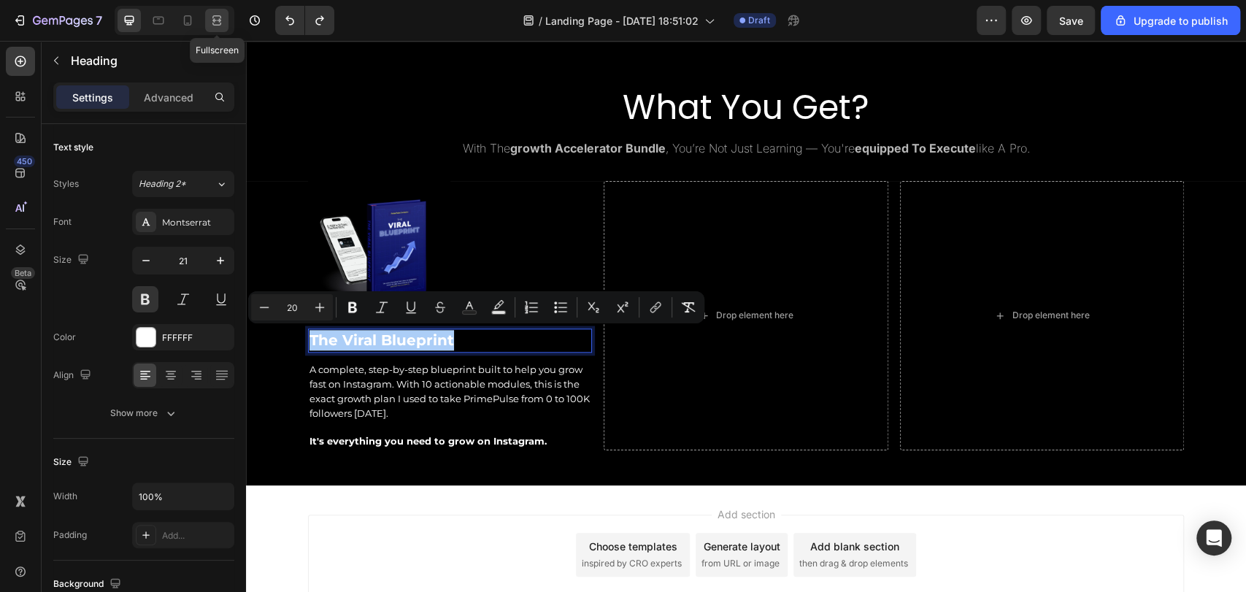
click at [224, 16] on div at bounding box center [216, 20] width 23 height 23
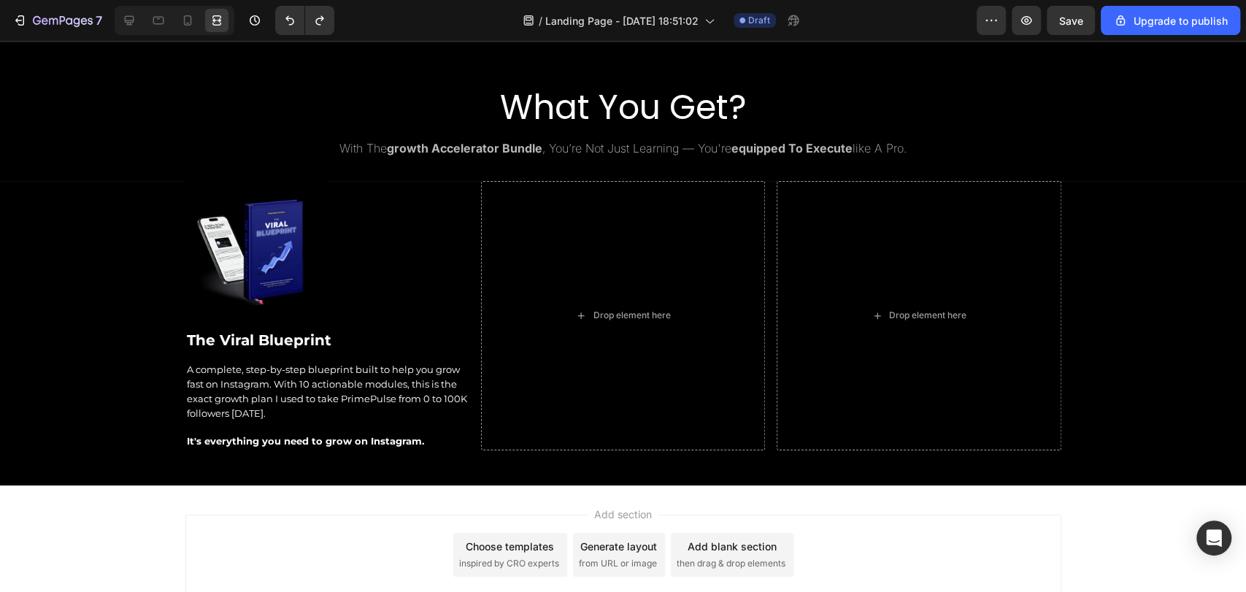
click at [288, 522] on div "Add section Choose templates inspired by CRO experts Generate layout from URL o…" at bounding box center [623, 555] width 876 height 80
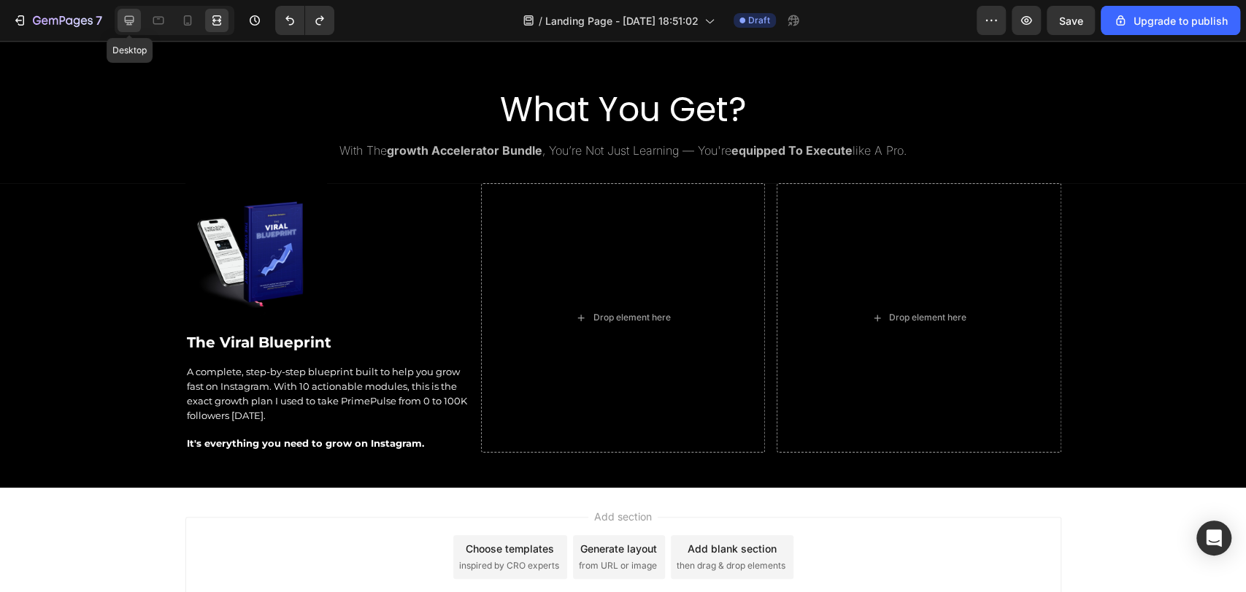
click at [130, 24] on icon at bounding box center [129, 20] width 9 height 9
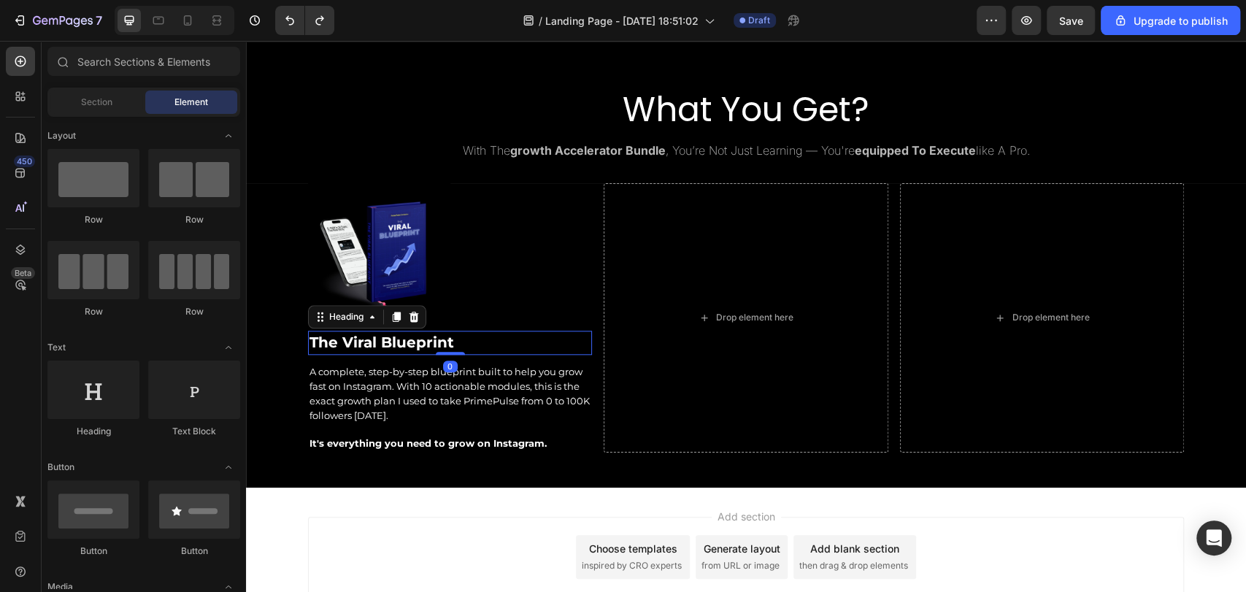
click at [377, 345] on span "The Viral Blueprint" at bounding box center [382, 343] width 145 height 18
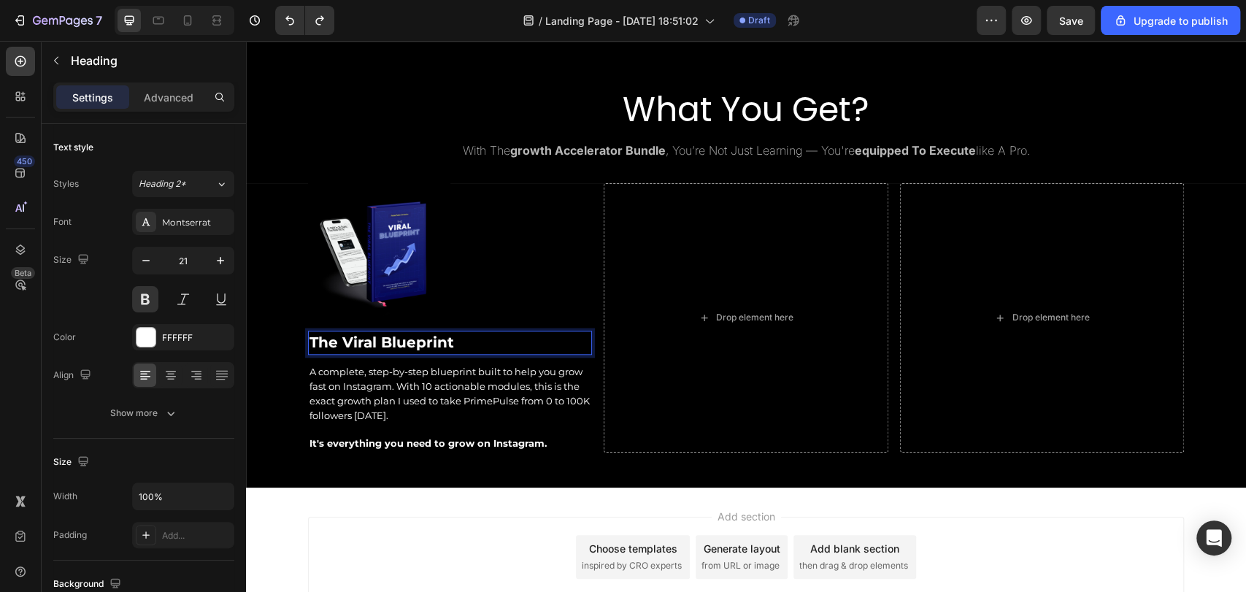
click at [377, 345] on span "The Viral Blueprint" at bounding box center [382, 343] width 145 height 18
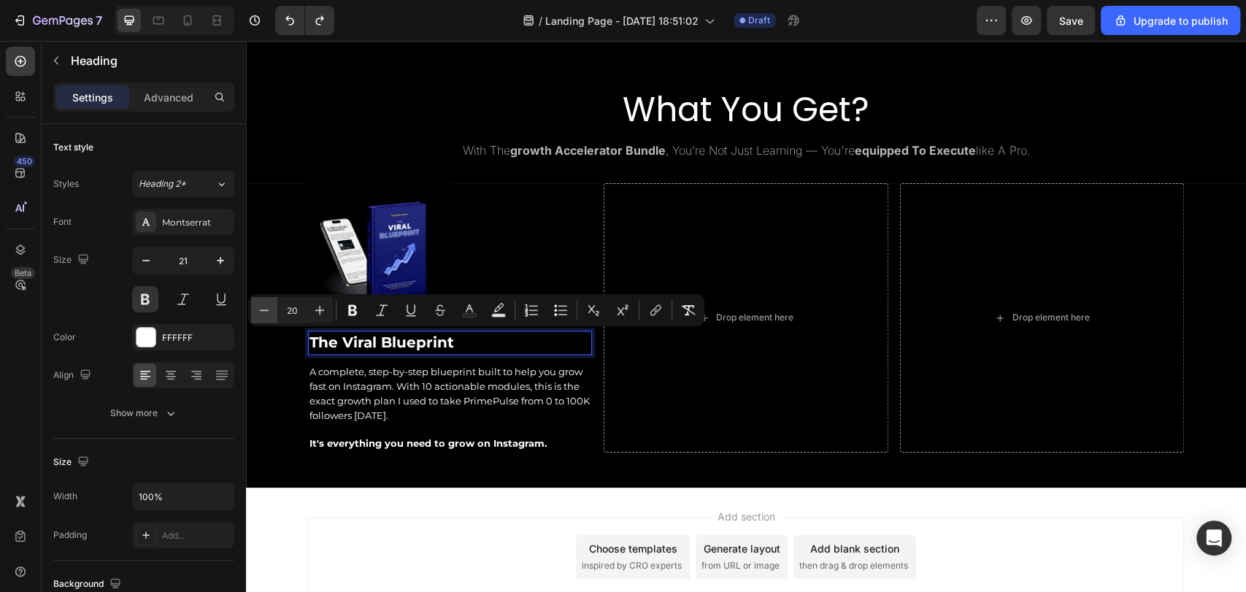
click at [272, 307] on button "Minus" at bounding box center [264, 310] width 26 height 26
type input "19"
click at [220, 21] on icon at bounding box center [217, 20] width 15 height 15
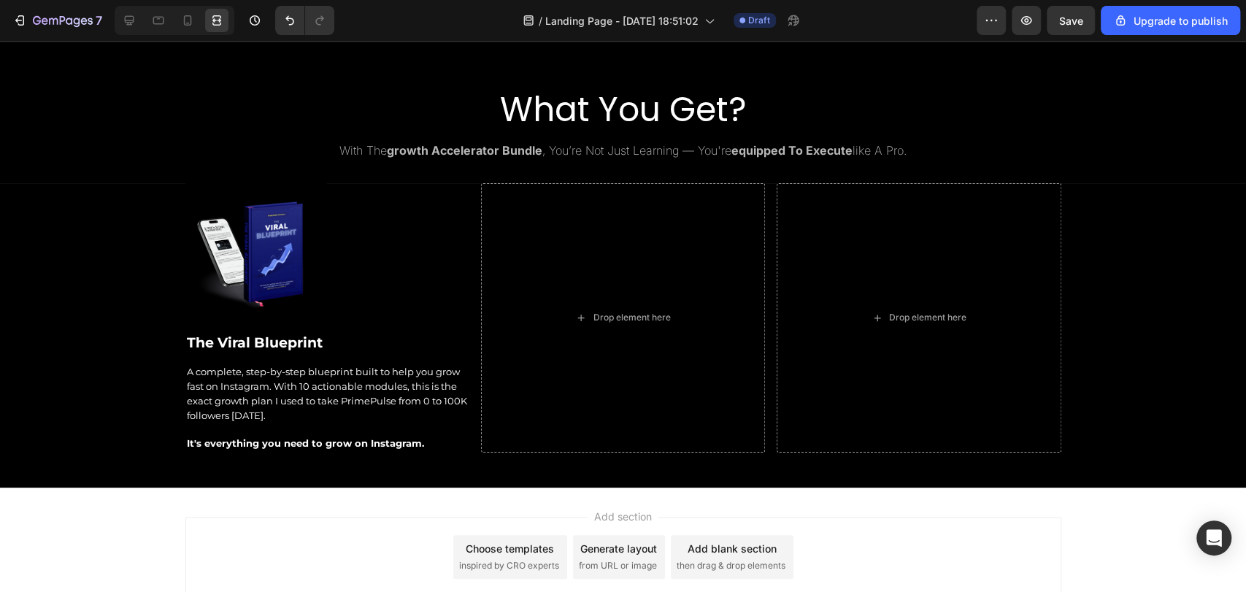
click at [302, 543] on div "Add section Choose templates inspired by CRO experts Generate layout from URL o…" at bounding box center [623, 557] width 876 height 80
click at [131, 25] on icon at bounding box center [129, 20] width 15 height 15
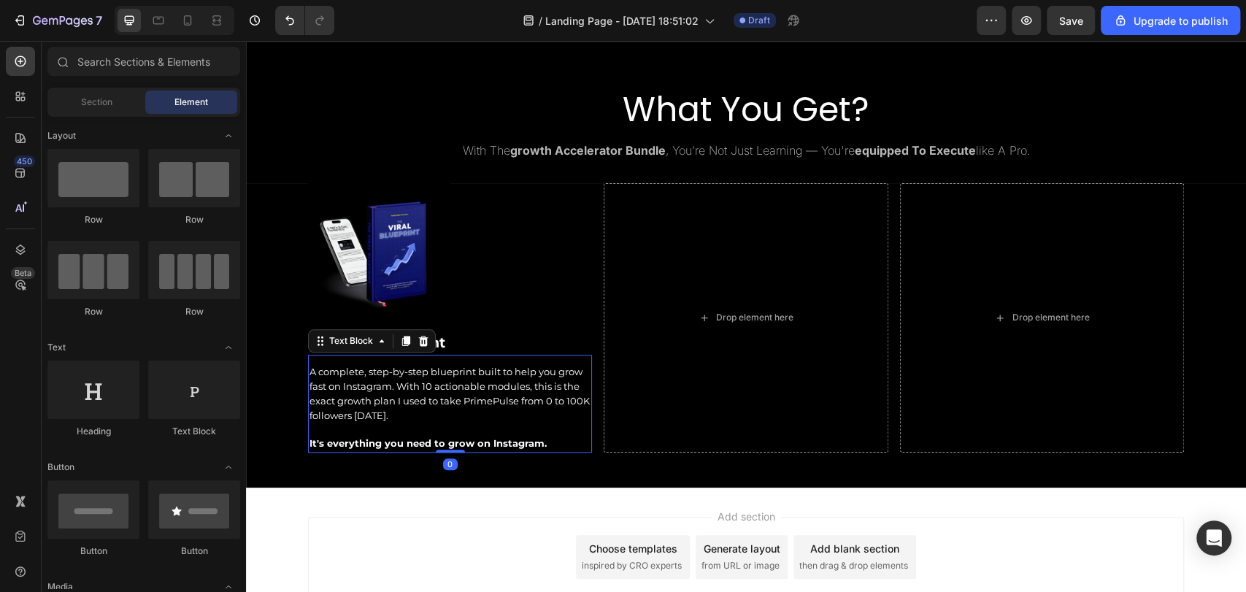
click at [434, 397] on span "A complete, step-by-step blueprint built to help you grow fast on Instagram. Wi…" at bounding box center [450, 393] width 280 height 55
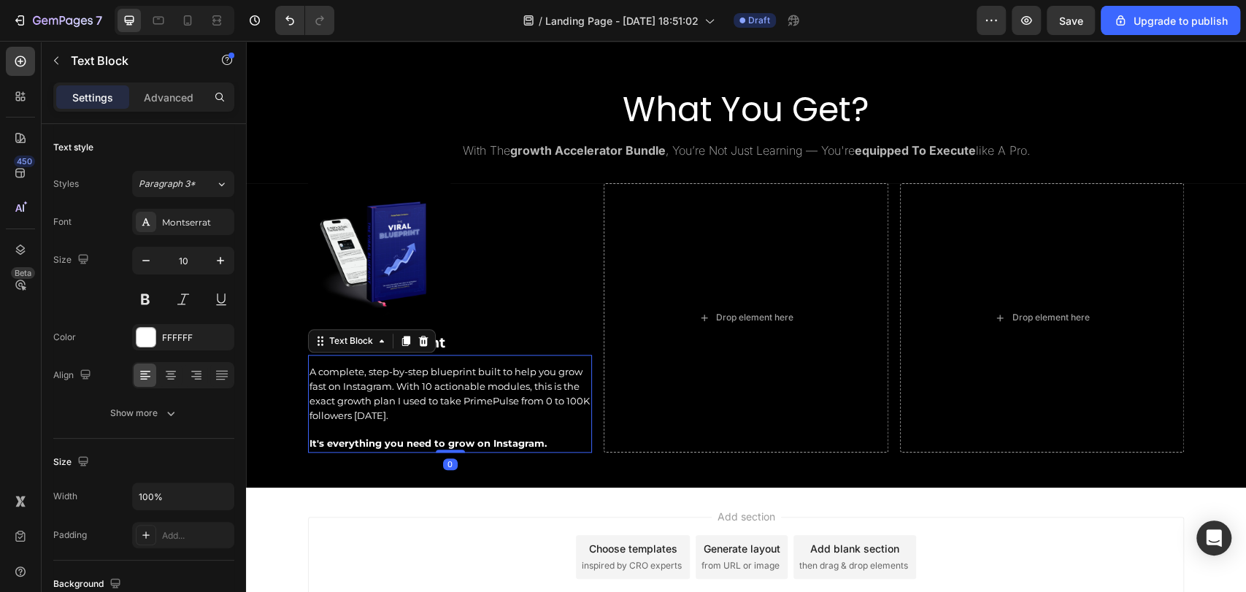
click at [434, 397] on span "A complete, step-by-step blueprint built to help you grow fast on Instagram. Wi…" at bounding box center [450, 393] width 280 height 55
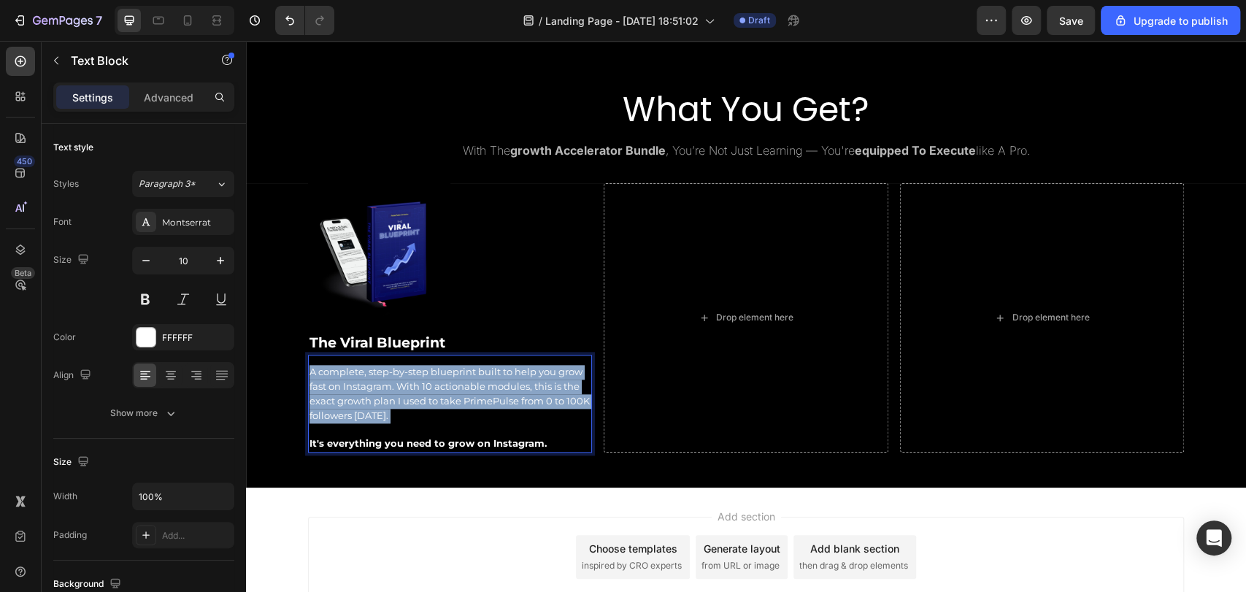
click at [434, 397] on span "A complete, step-by-step blueprint built to help you grow fast on Instagram. Wi…" at bounding box center [450, 393] width 280 height 55
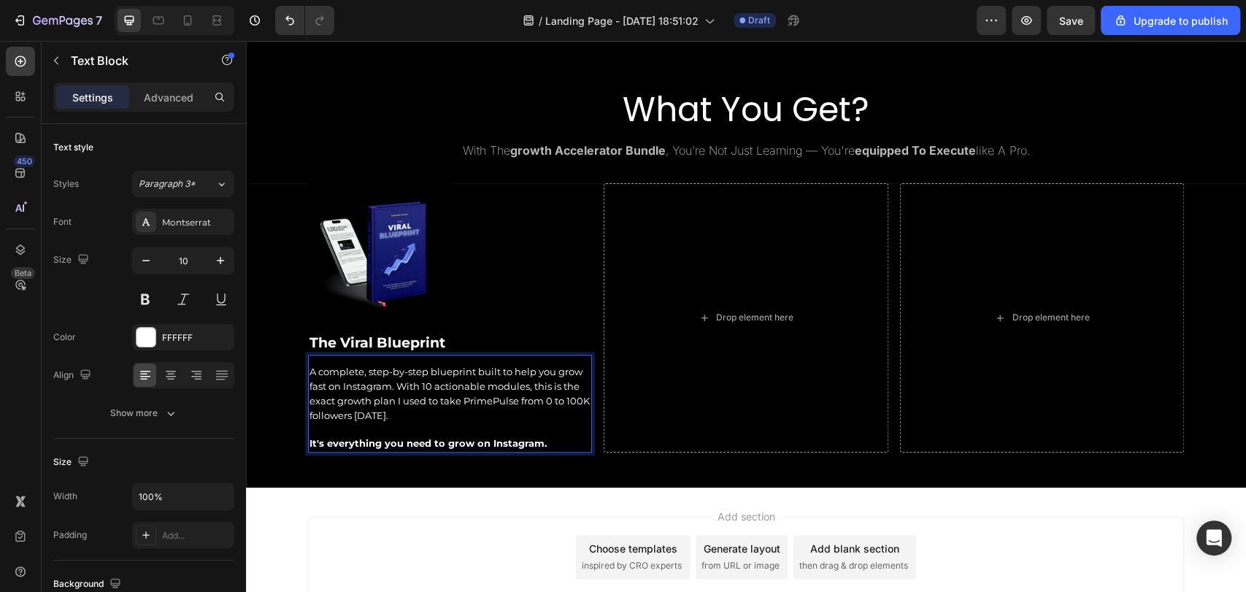
click at [526, 437] on strong "It's everything you need to grow on Instagram." at bounding box center [428, 443] width 237 height 12
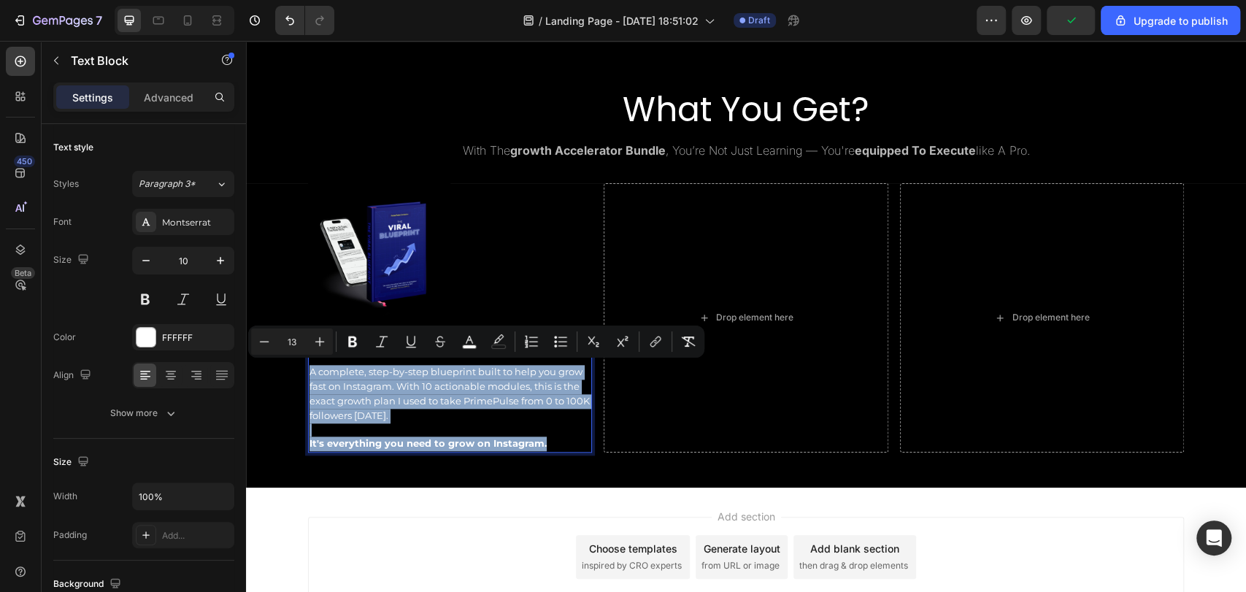
drag, startPoint x: 544, startPoint y: 436, endPoint x: 304, endPoint y: 358, distance: 251.9
click at [308, 358] on div "A complete, step-by-step blueprint built to help you grow fast on Instagram. Wi…" at bounding box center [450, 404] width 284 height 98
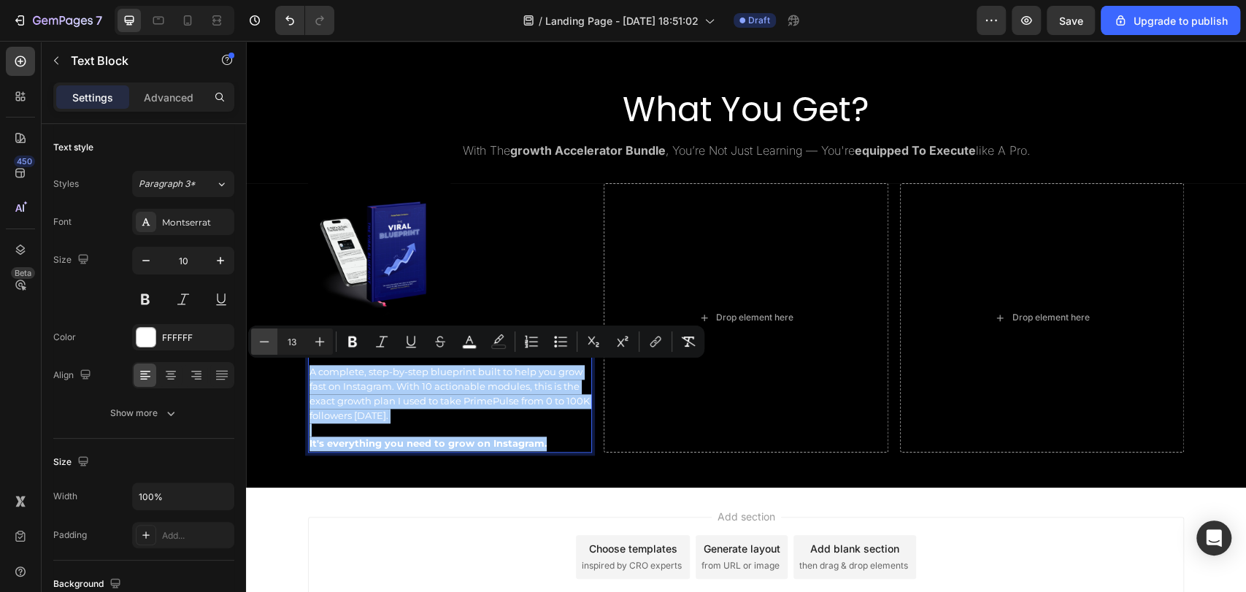
click at [272, 345] on button "Minus" at bounding box center [264, 342] width 26 height 26
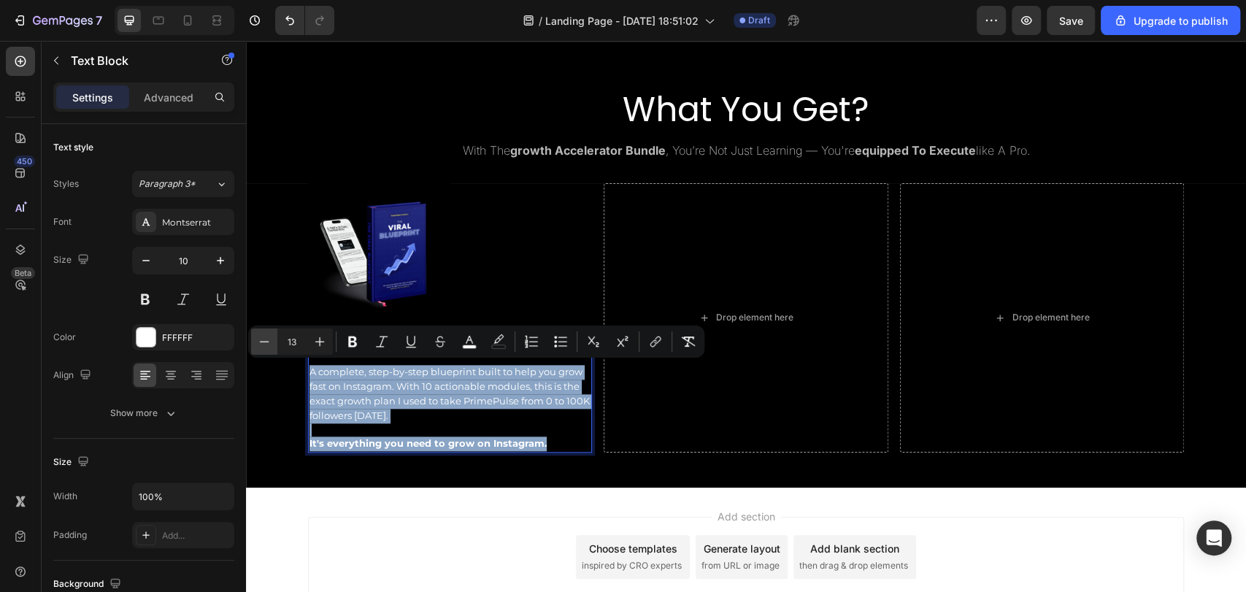
type input "12"
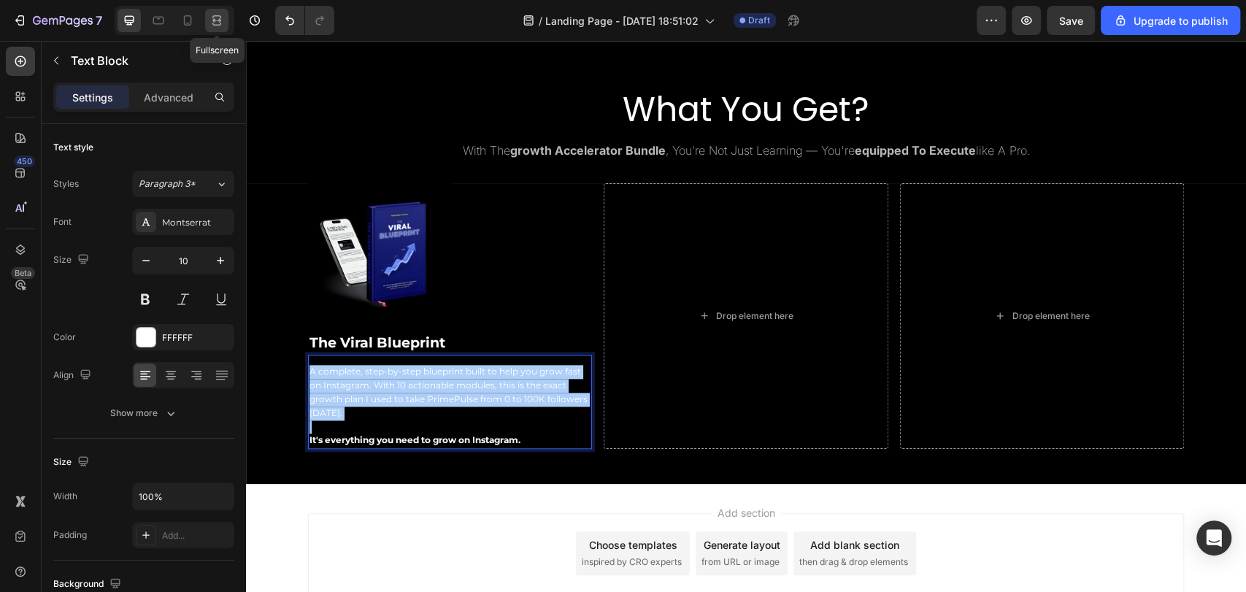
click at [215, 22] on icon at bounding box center [214, 20] width 4 height 4
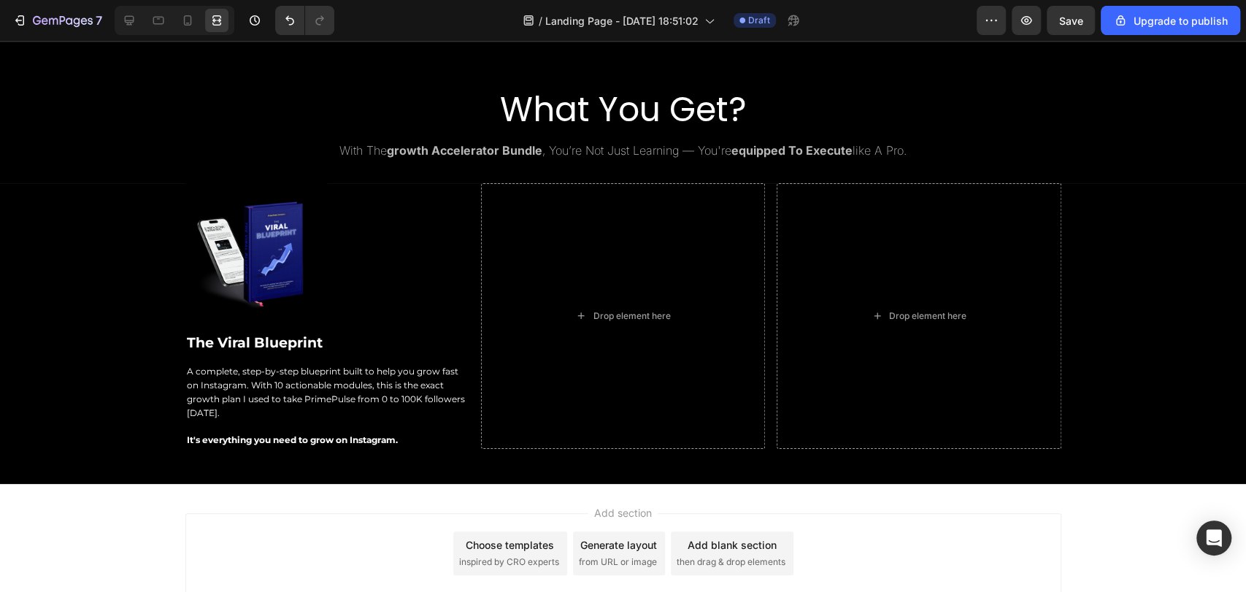
click at [262, 569] on div "Add section Choose templates inspired by CRO experts Generate layout from URL o…" at bounding box center [623, 553] width 876 height 80
click at [125, 20] on icon at bounding box center [129, 20] width 9 height 9
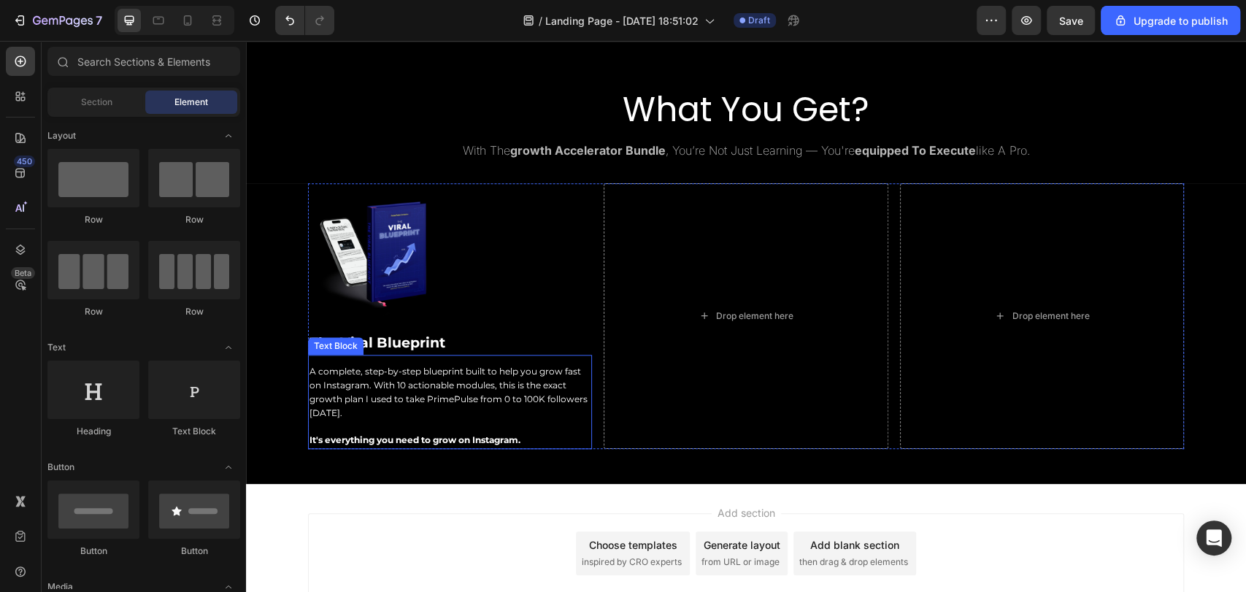
click at [414, 394] on span "A complete, step-by-step blueprint built to help you grow fast on Instagram. Wi…" at bounding box center [449, 392] width 278 height 53
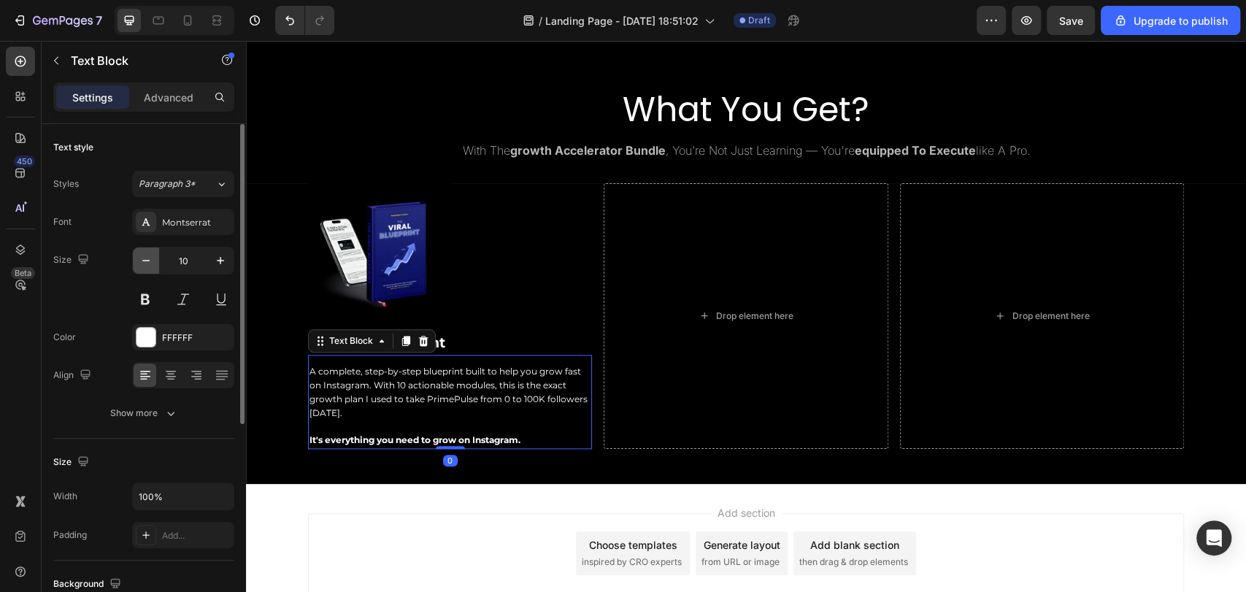
click at [153, 265] on button "button" at bounding box center [146, 261] width 26 height 26
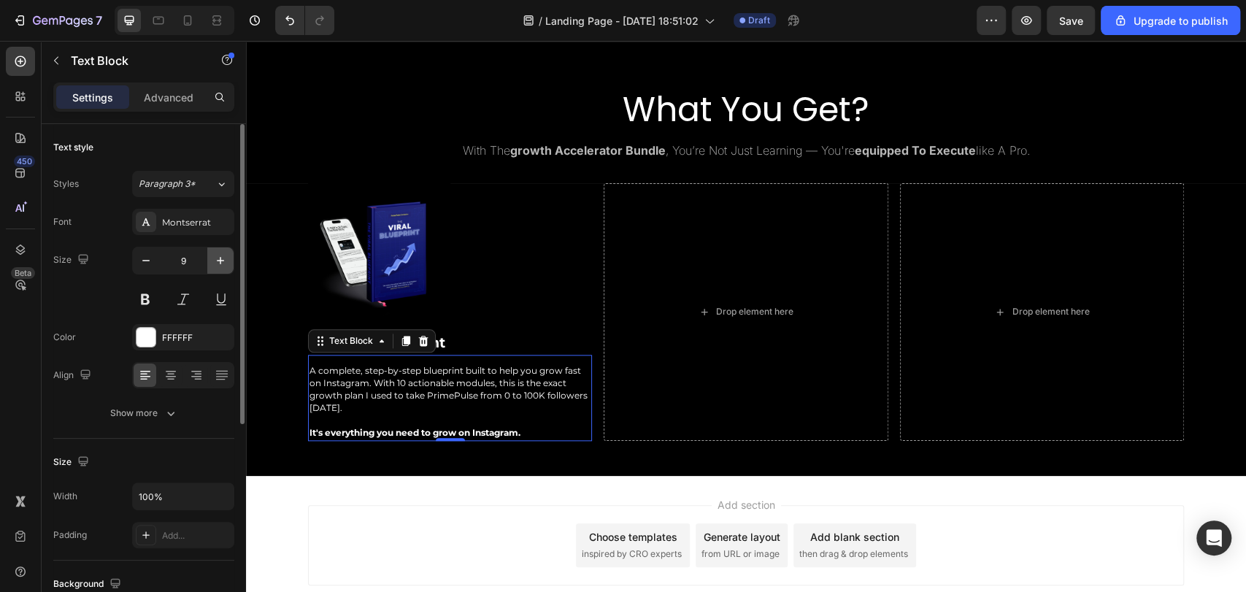
click at [216, 261] on icon "button" at bounding box center [220, 260] width 15 height 15
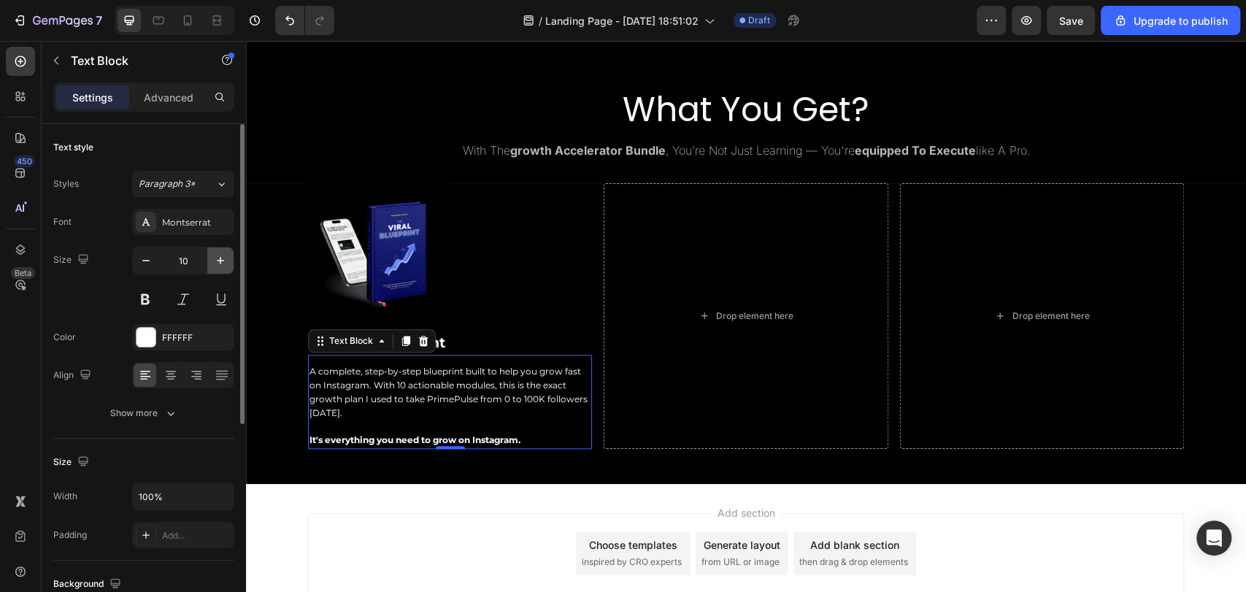
click at [216, 261] on icon "button" at bounding box center [220, 260] width 15 height 15
type input "11"
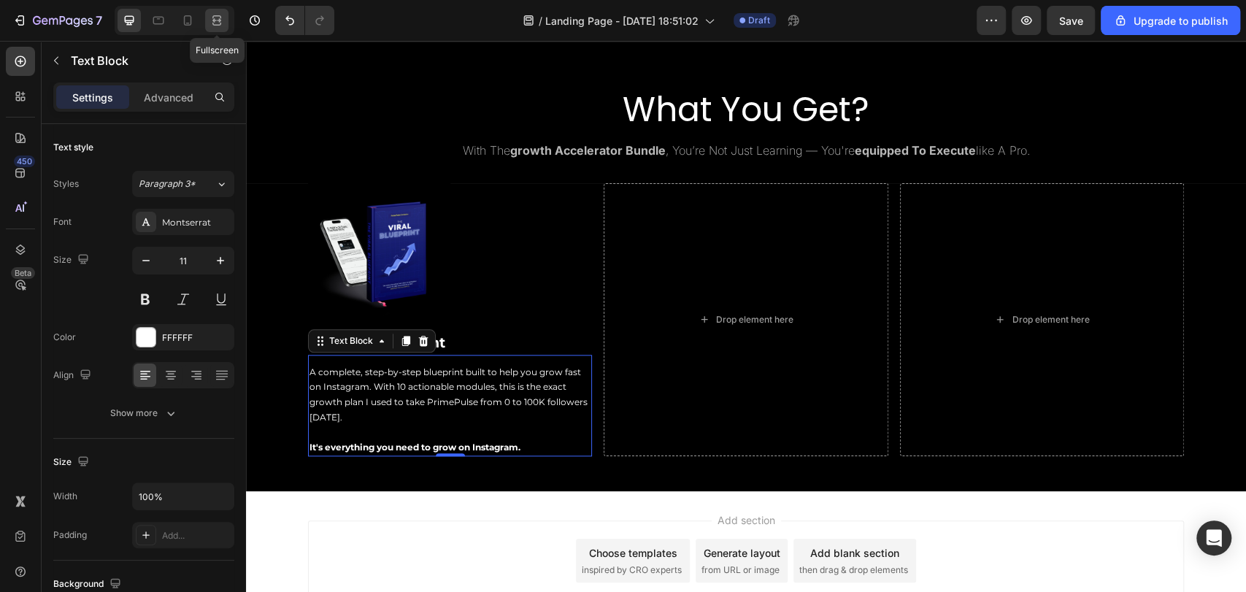
click at [217, 28] on div at bounding box center [216, 20] width 23 height 23
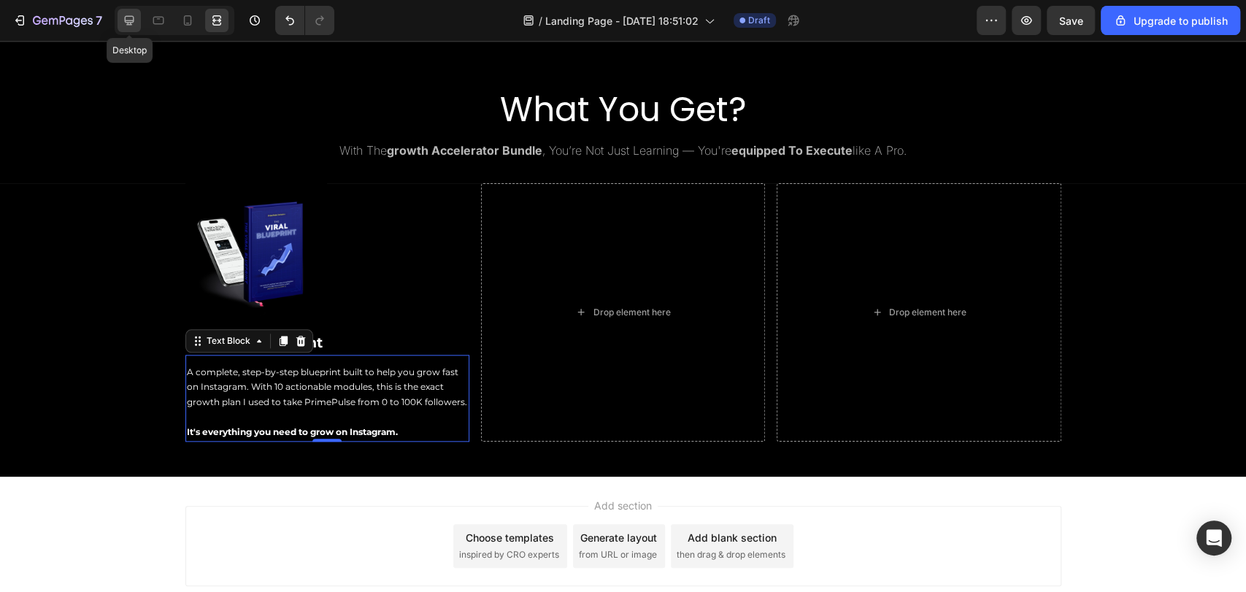
click at [139, 22] on div at bounding box center [129, 20] width 23 height 23
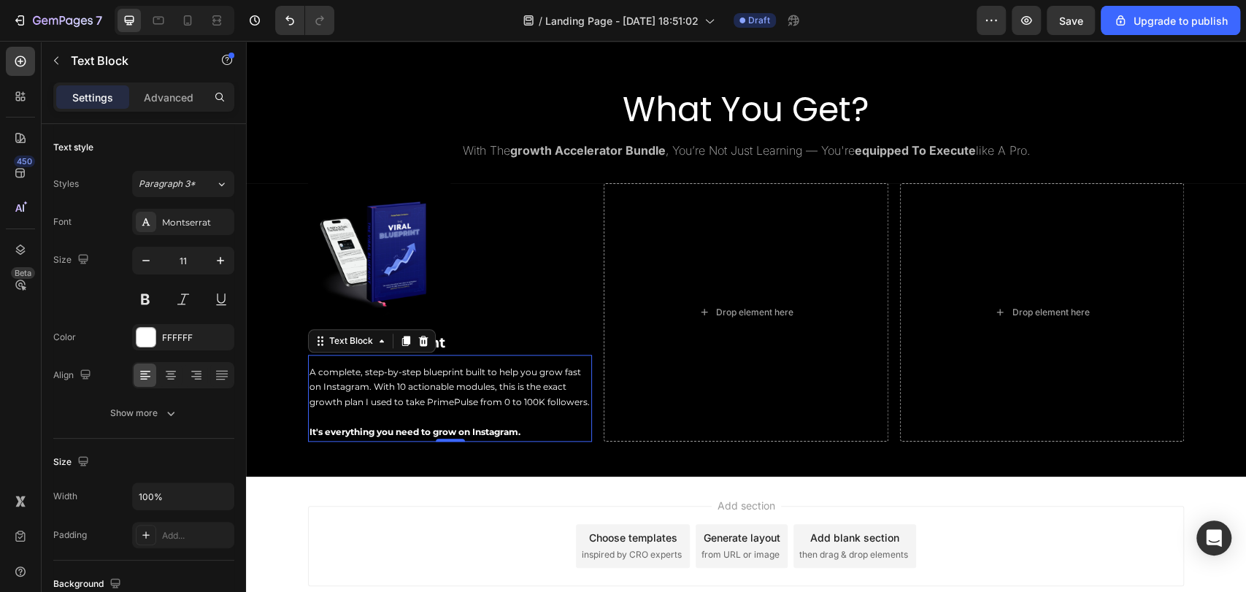
click at [188, 109] on div "Settings Advanced" at bounding box center [143, 97] width 181 height 29
click at [187, 104] on p "Advanced" at bounding box center [169, 97] width 50 height 15
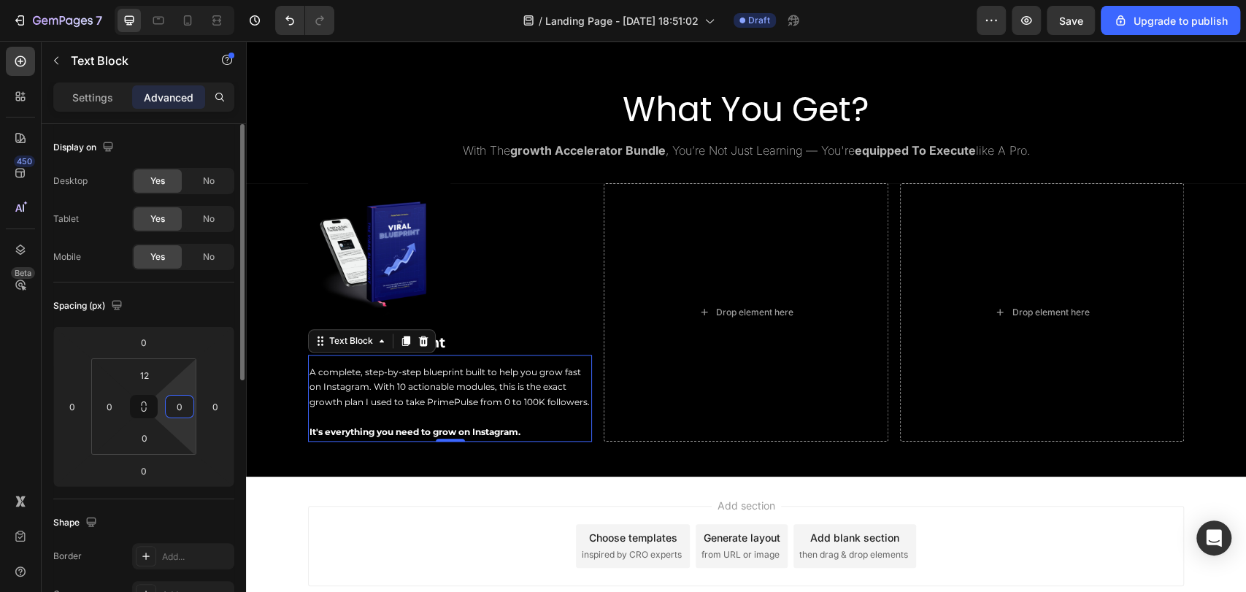
click at [182, 411] on input "0" at bounding box center [180, 407] width 22 height 22
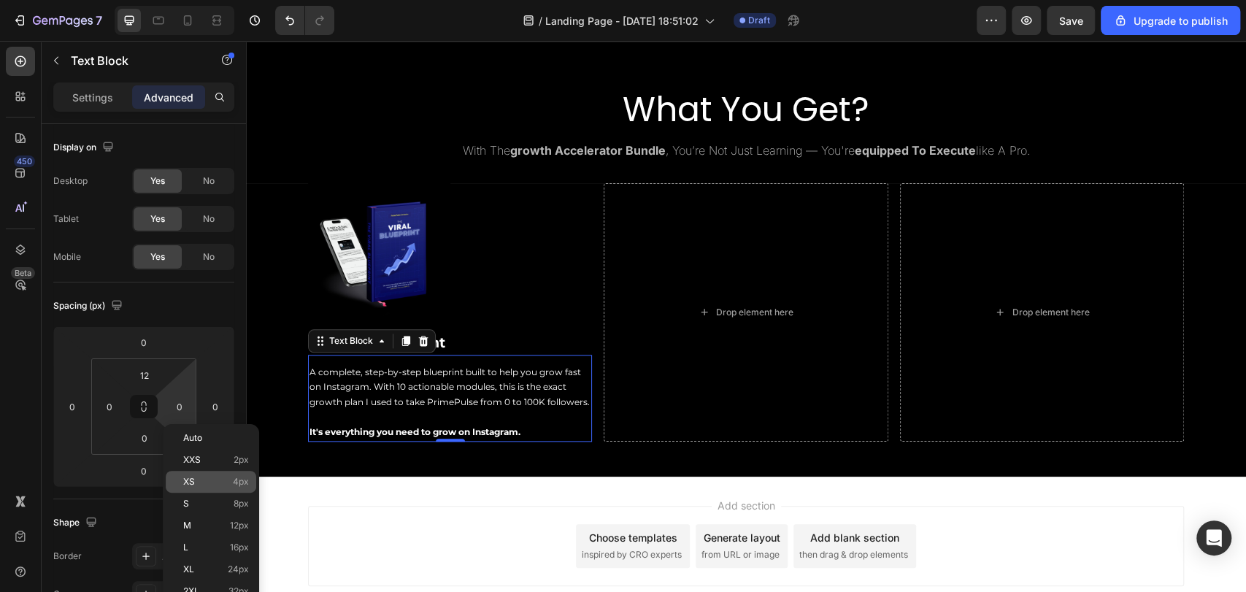
click at [218, 491] on div "XS 4px" at bounding box center [211, 482] width 91 height 22
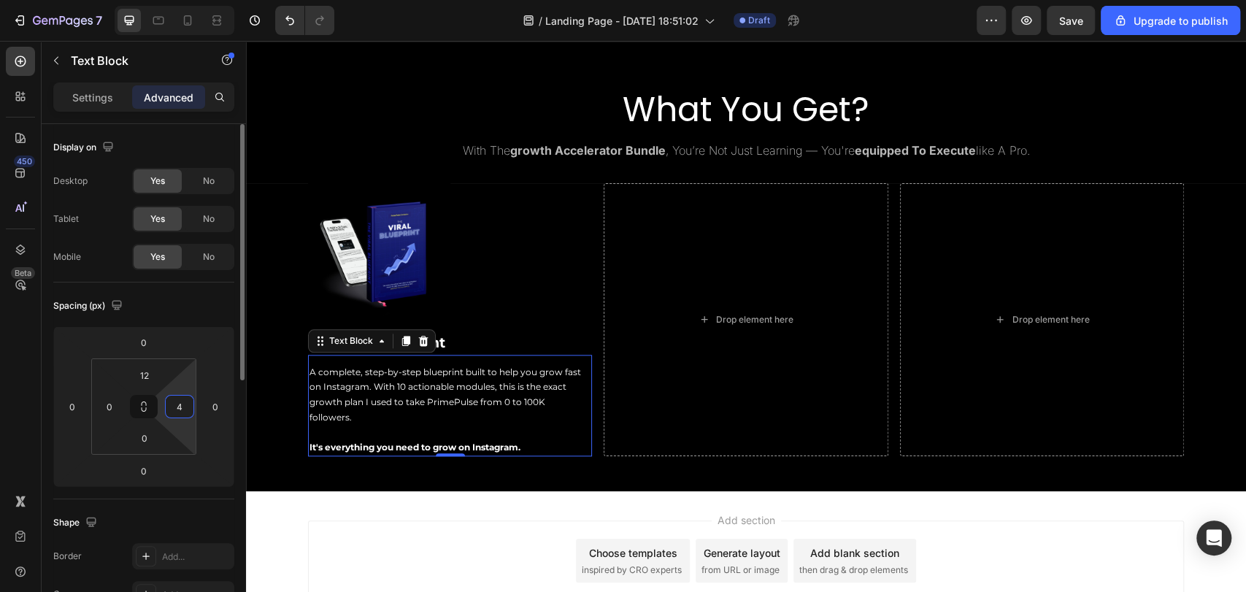
click at [180, 404] on input "4" at bounding box center [180, 407] width 22 height 22
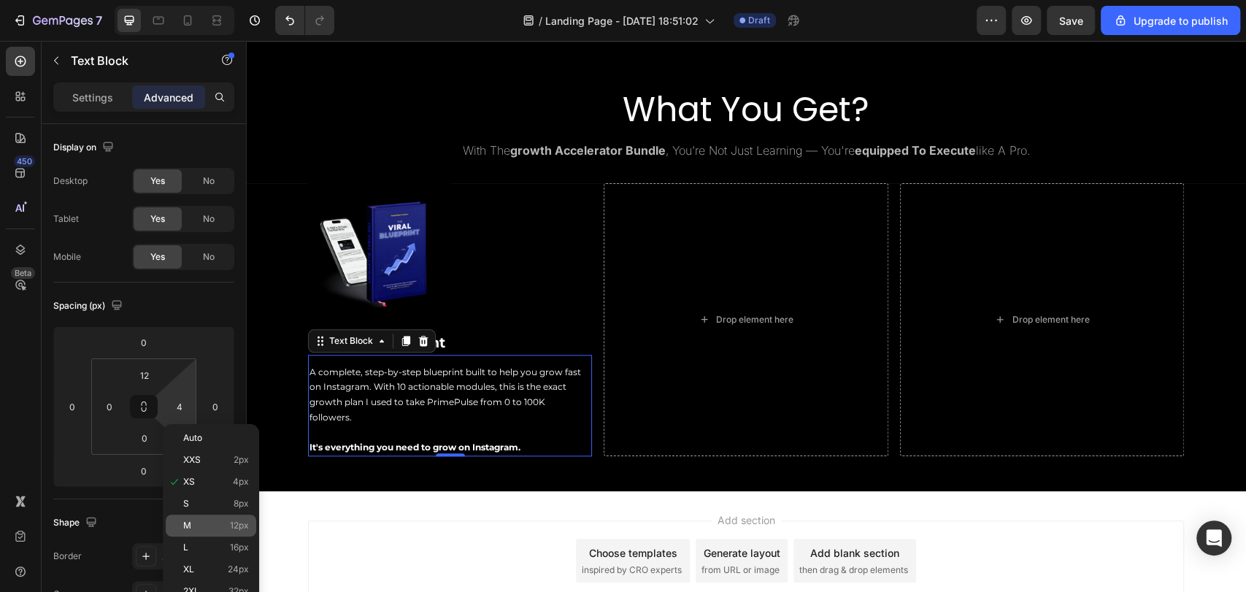
click at [221, 527] on p "M 12px" at bounding box center [216, 526] width 66 height 10
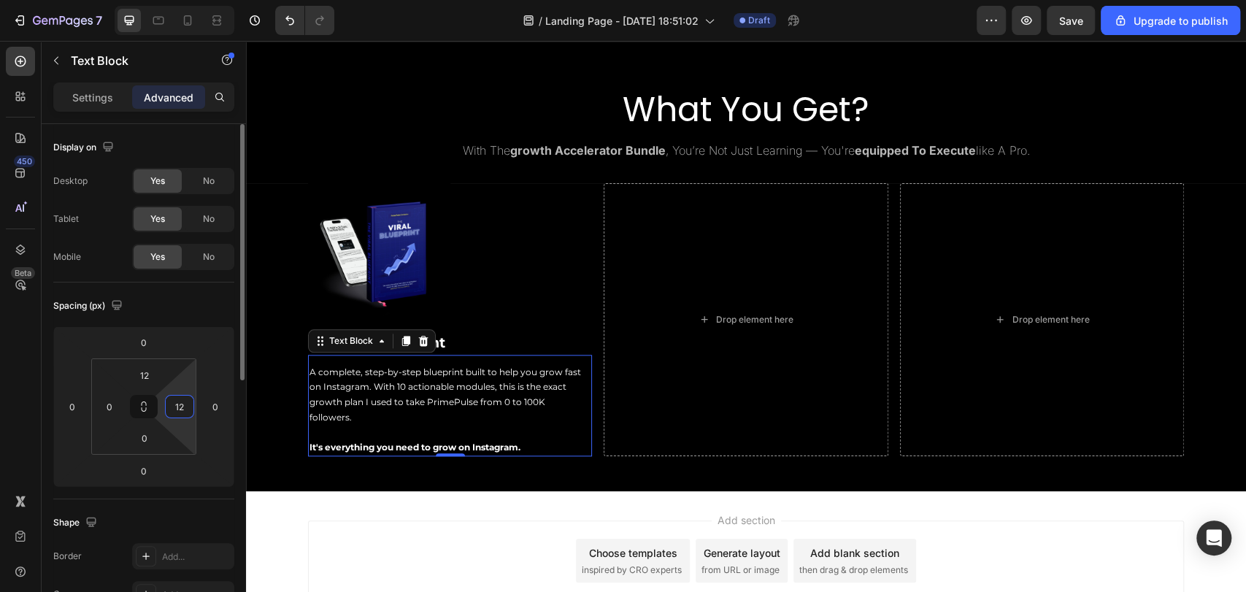
click at [182, 412] on input "12" at bounding box center [180, 407] width 22 height 22
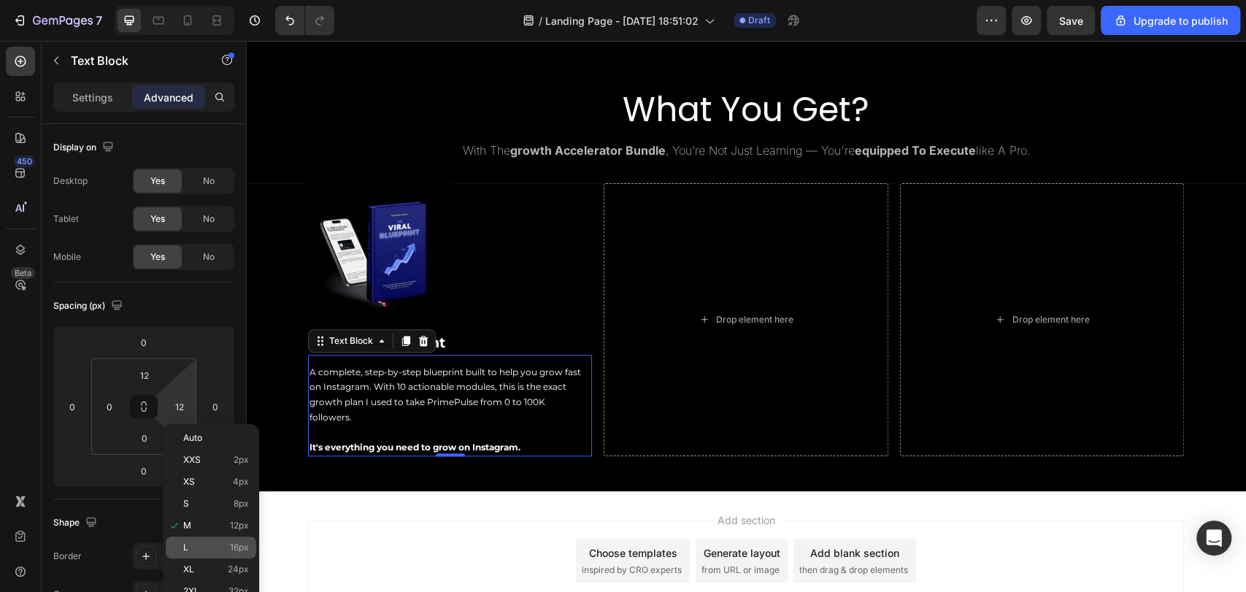
click at [228, 547] on p "L 16px" at bounding box center [216, 547] width 66 height 10
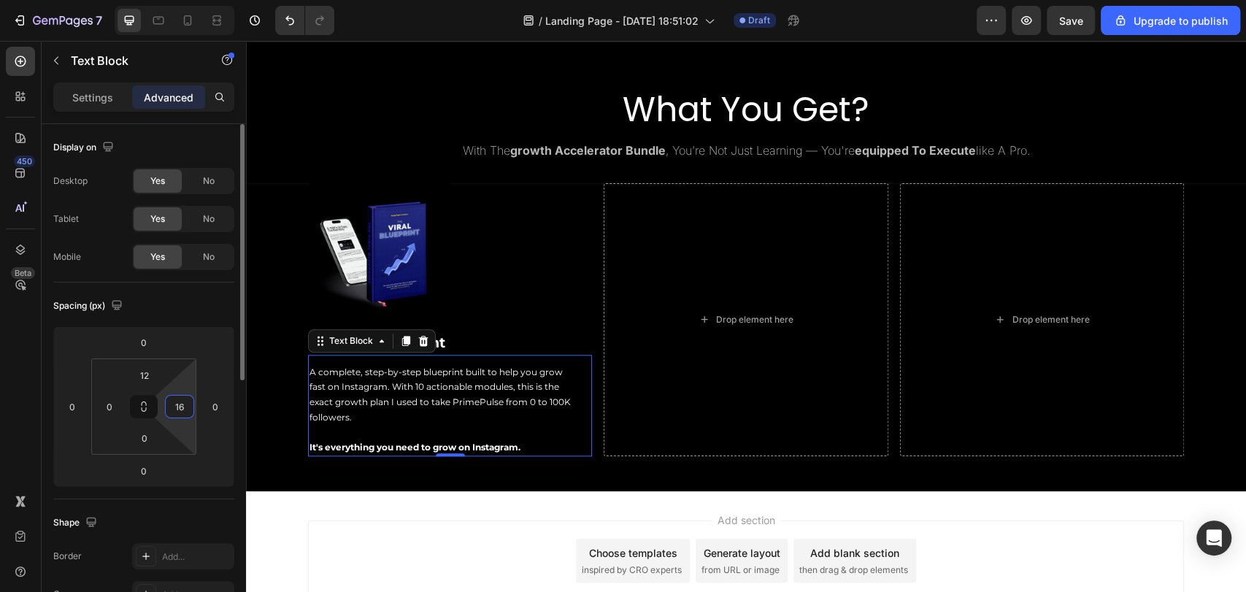
click at [184, 409] on input "16" at bounding box center [180, 407] width 22 height 22
click at [189, 312] on div "Spacing (px)" at bounding box center [143, 305] width 181 height 23
click at [290, 21] on icon "Undo/Redo" at bounding box center [290, 20] width 15 height 15
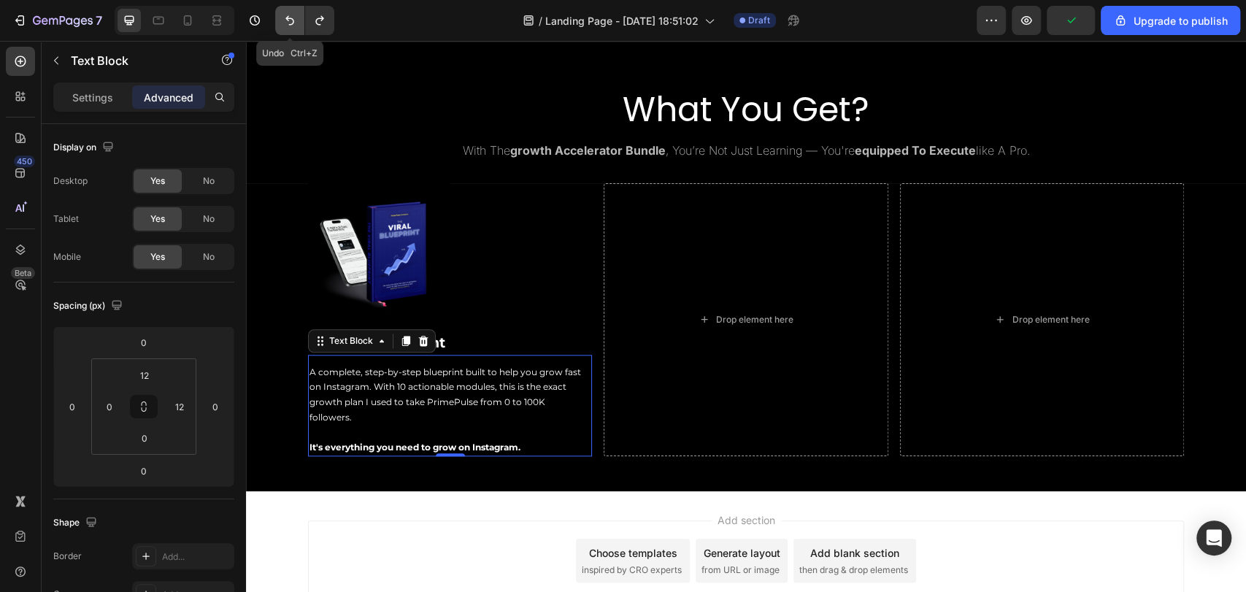
click at [290, 21] on icon "Undo/Redo" at bounding box center [290, 20] width 15 height 15
click at [324, 20] on icon "Undo/Redo" at bounding box center [319, 20] width 15 height 15
click at [294, 18] on icon "Undo/Redo" at bounding box center [290, 20] width 15 height 15
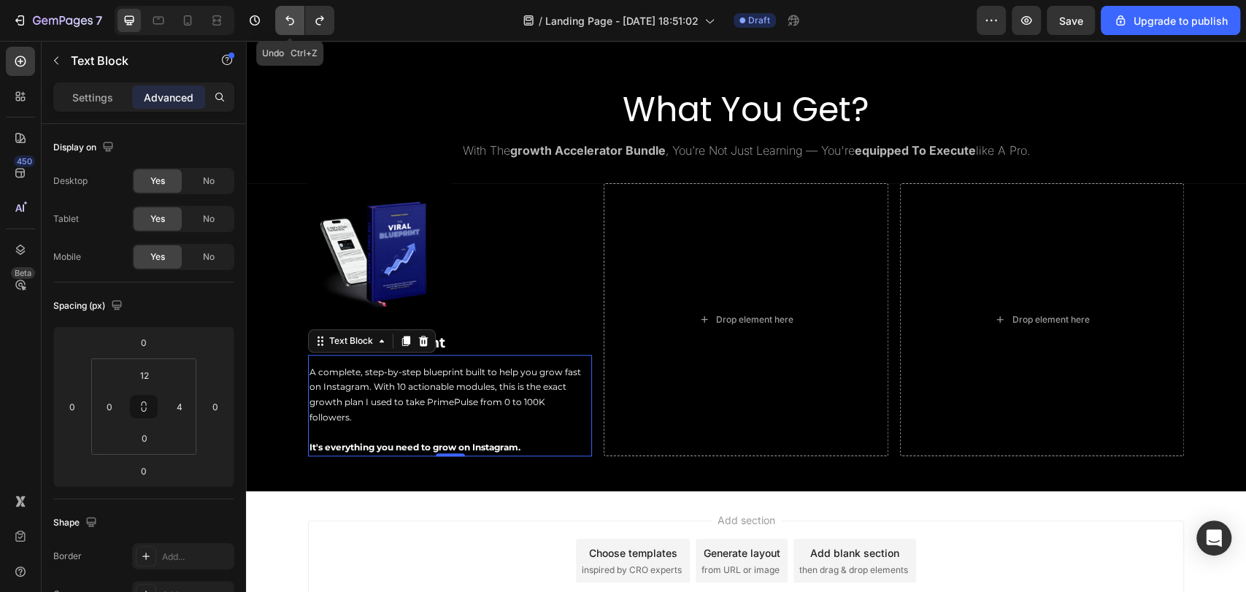
click at [294, 18] on icon "Undo/Redo" at bounding box center [290, 20] width 15 height 15
type input "0"
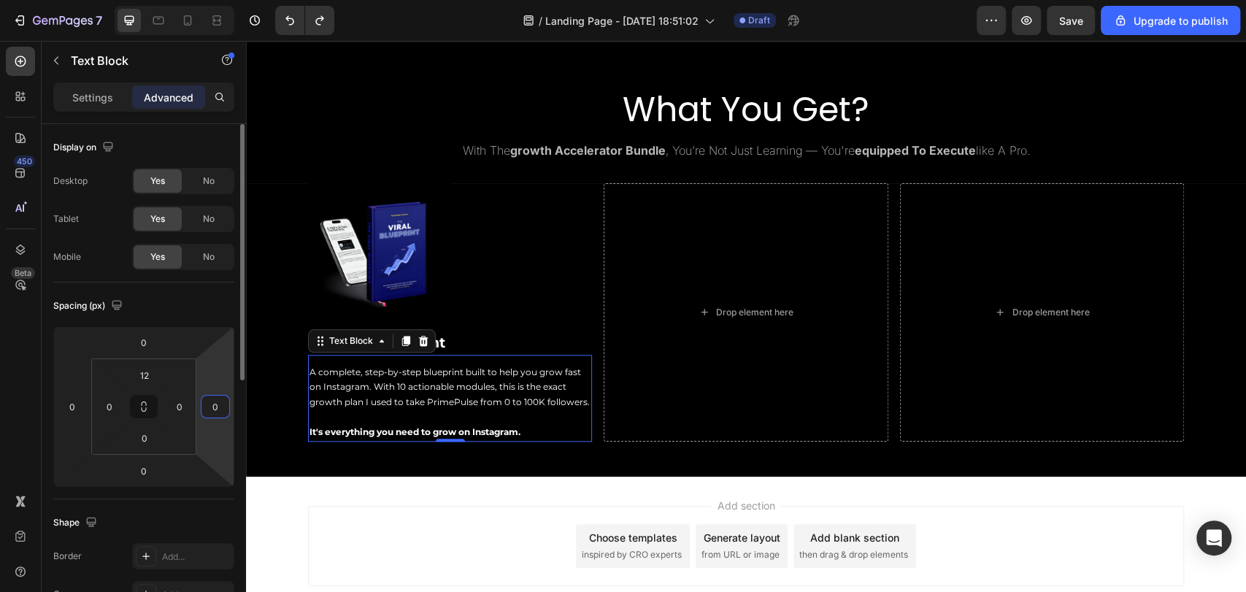
click at [222, 407] on input "0" at bounding box center [215, 407] width 22 height 22
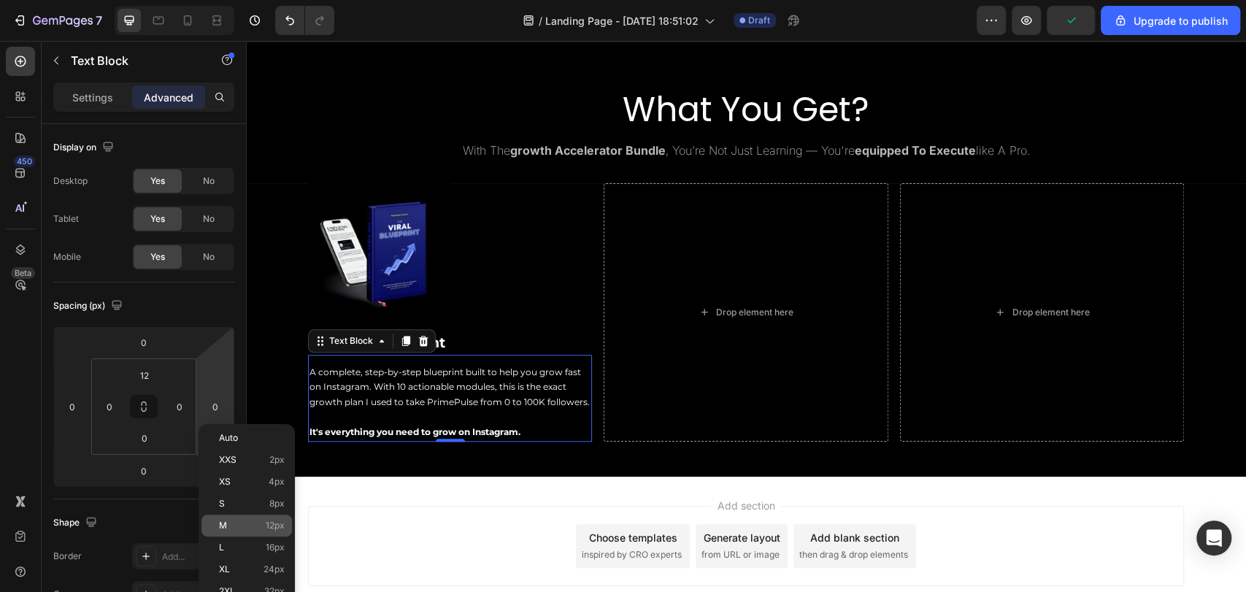
click at [255, 527] on p "M 12px" at bounding box center [252, 526] width 66 height 10
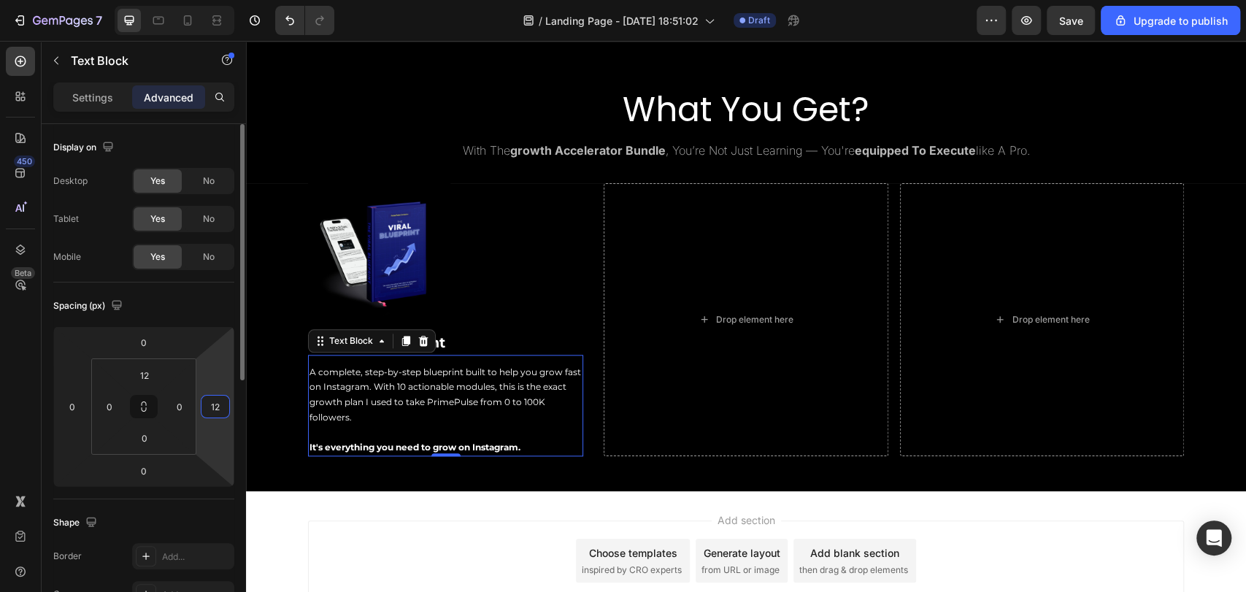
click at [211, 404] on input "12" at bounding box center [215, 407] width 22 height 22
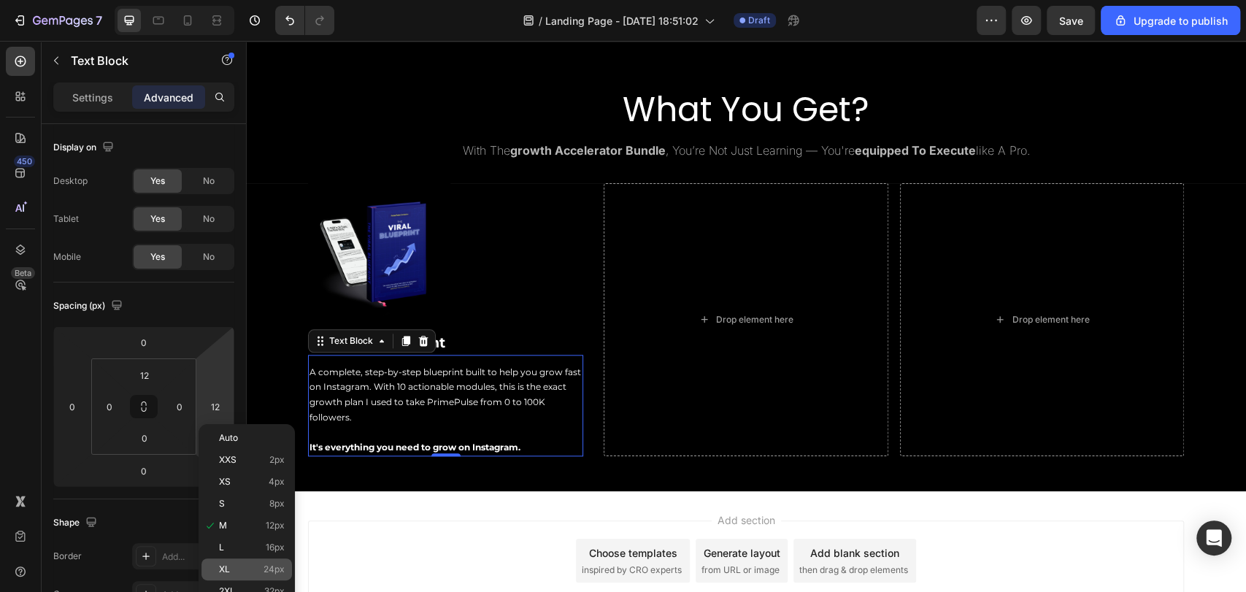
click at [242, 562] on div "XL 24px" at bounding box center [247, 570] width 91 height 22
type input "24"
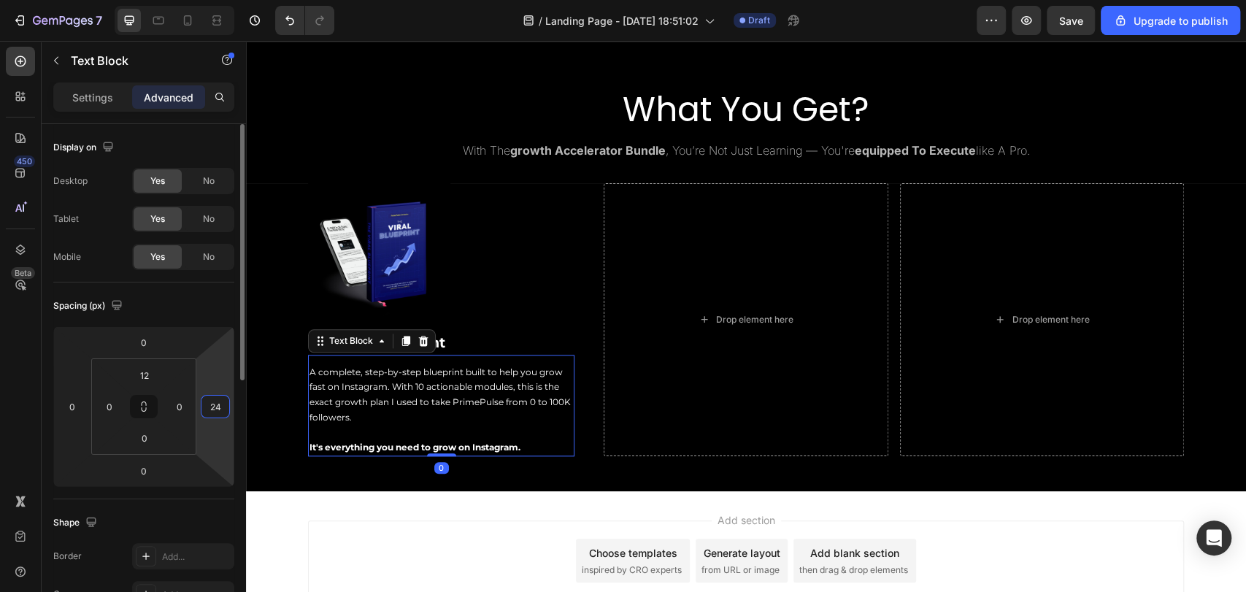
click at [217, 402] on input "24" at bounding box center [215, 407] width 22 height 22
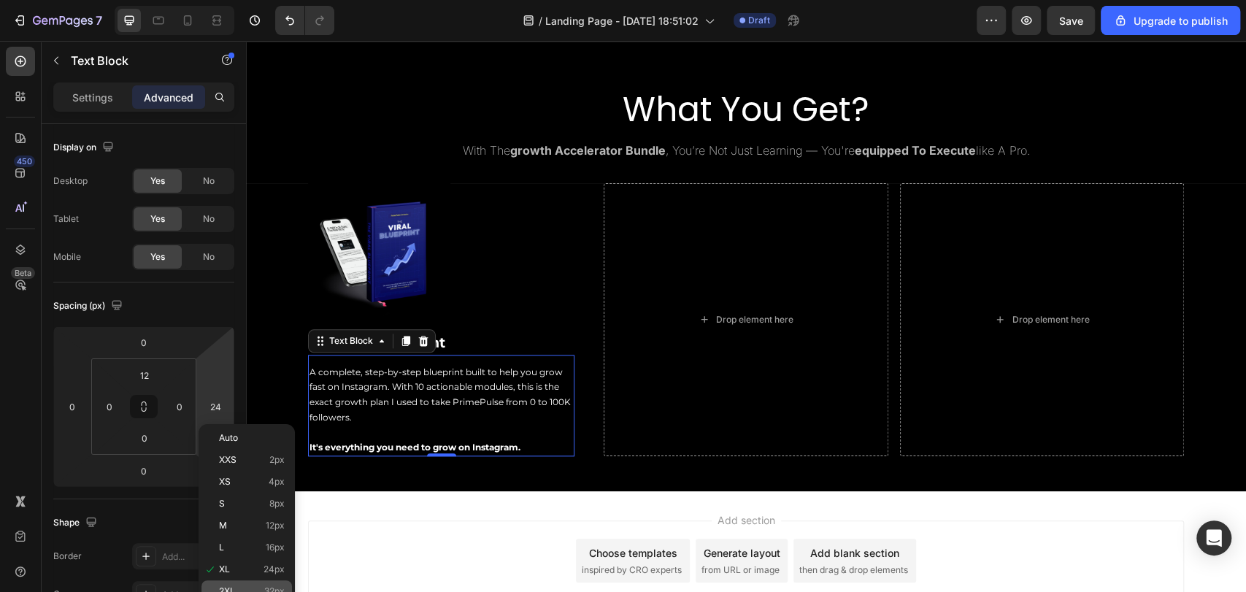
click at [267, 588] on span "32px" at bounding box center [274, 591] width 20 height 10
type input "32"
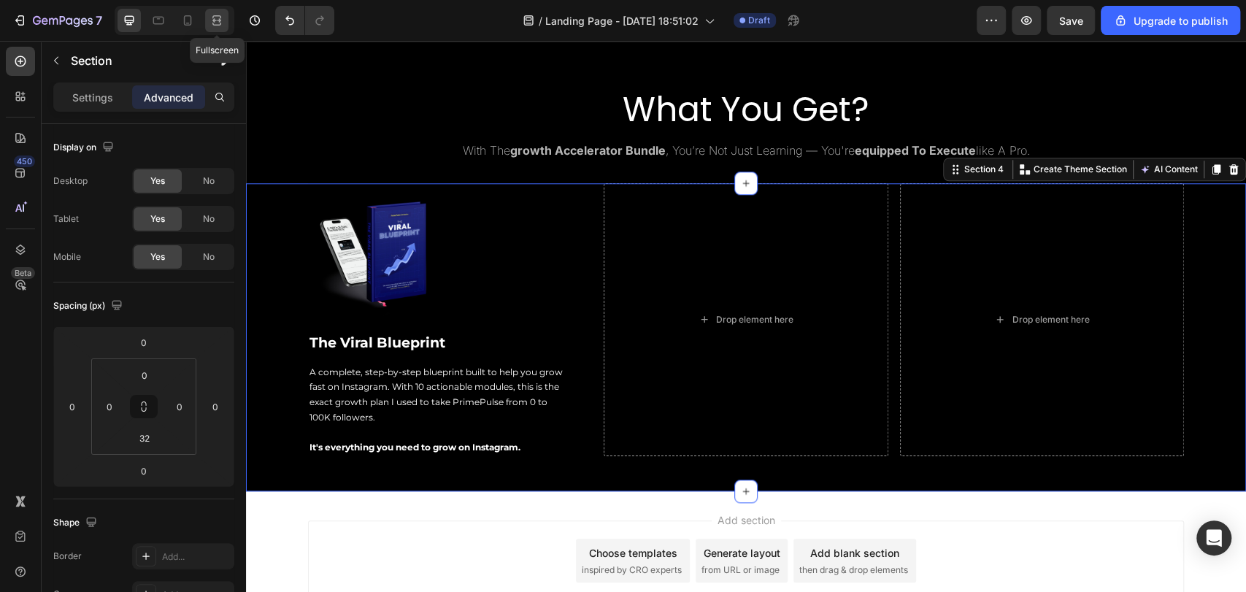
click at [213, 22] on icon at bounding box center [214, 20] width 4 height 4
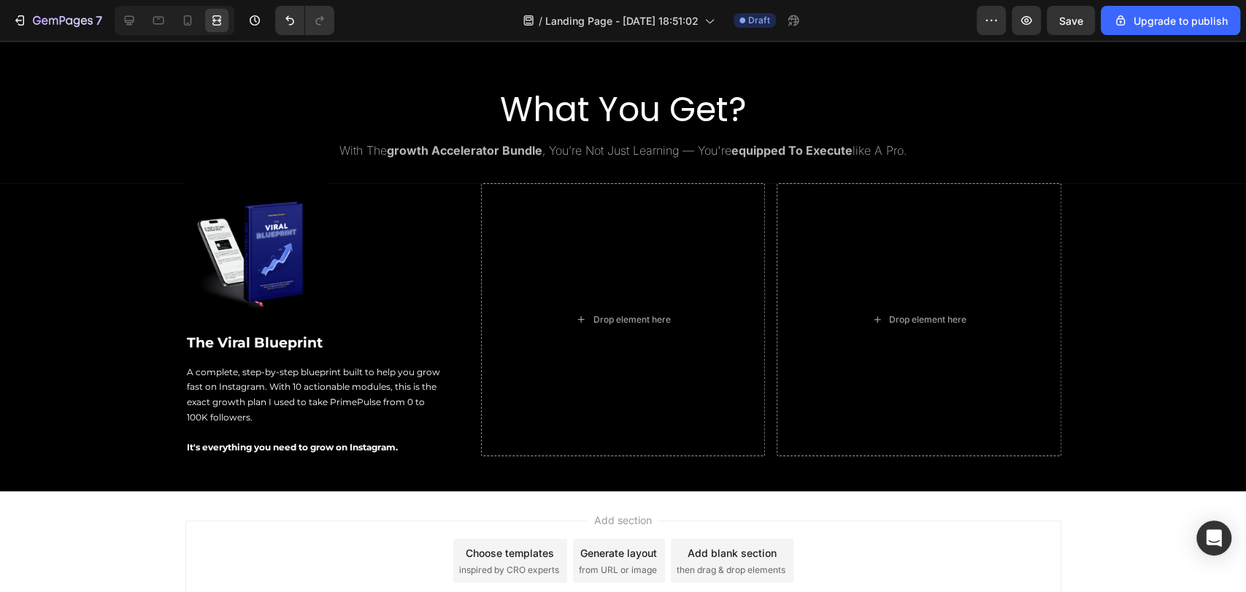
click at [287, 550] on div "Add section Choose templates inspired by CRO experts Generate layout from URL o…" at bounding box center [623, 561] width 876 height 80
click at [137, 15] on div at bounding box center [129, 20] width 23 height 23
